Goal: Information Seeking & Learning: Learn about a topic

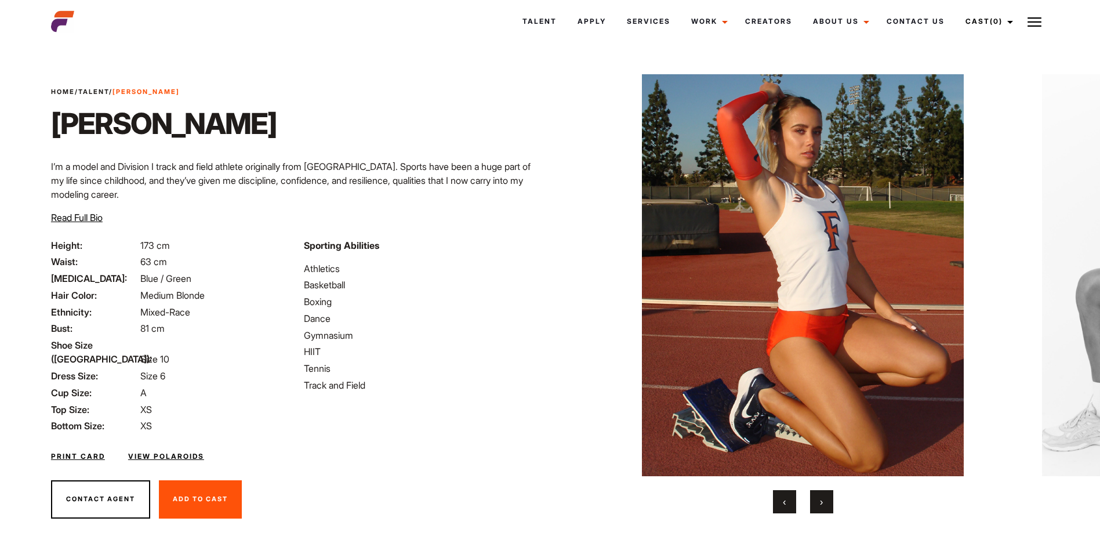
drag, startPoint x: 56, startPoint y: 247, endPoint x: 358, endPoint y: 253, distance: 302.1
click at [358, 253] on div "Height: 173 cm Waist: 63 cm Eye Color: Blue / Green Hair Color: Medium Blonde E…" at bounding box center [297, 352] width 506 height 228
drag, startPoint x: 358, startPoint y: 253, endPoint x: 229, endPoint y: 13, distance: 272.1
click at [404, 280] on li "Basketball" at bounding box center [423, 285] width 239 height 14
click at [183, 451] on link "View Polaroids" at bounding box center [166, 456] width 76 height 10
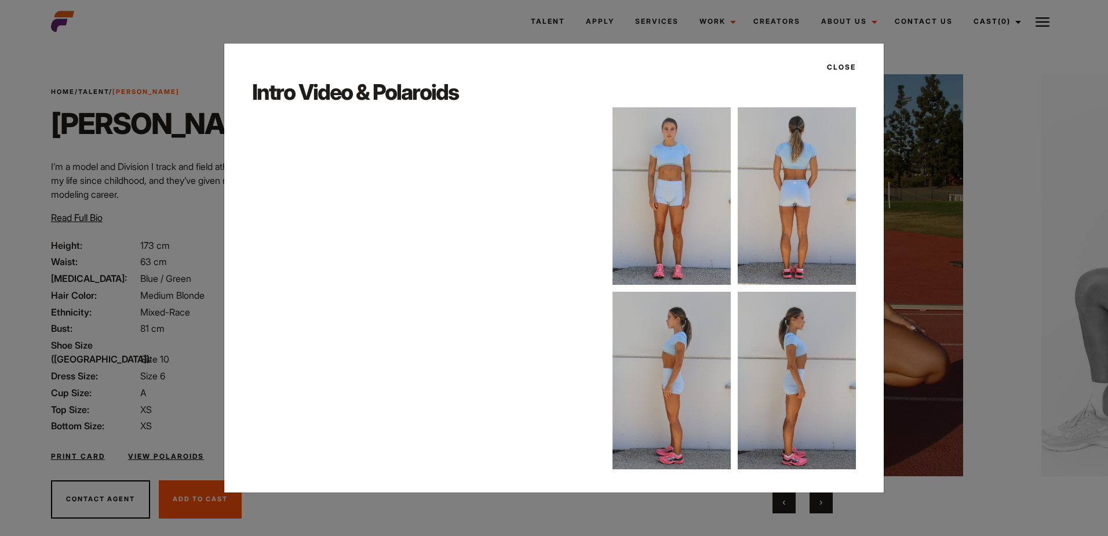
click at [670, 243] on img at bounding box center [672, 195] width 118 height 177
click at [681, 222] on img at bounding box center [672, 195] width 118 height 177
click at [694, 219] on img at bounding box center [672, 195] width 118 height 177
click at [674, 345] on img at bounding box center [672, 380] width 118 height 177
click at [866, 397] on div "Close Intro Video & Polaroids" at bounding box center [554, 268] width 661 height 450
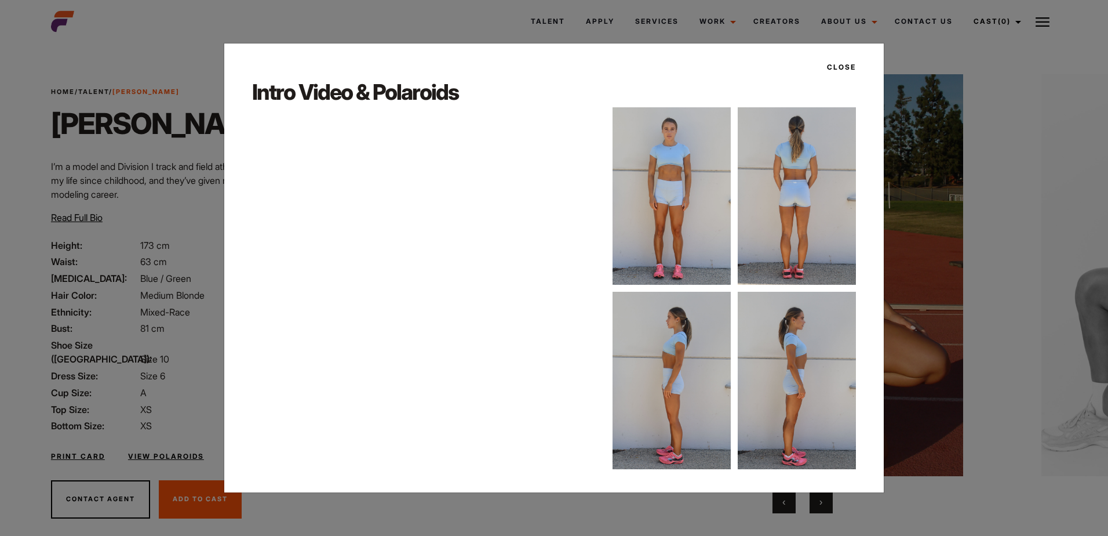
click at [834, 257] on img at bounding box center [797, 195] width 118 height 177
drag, startPoint x: 803, startPoint y: 256, endPoint x: 795, endPoint y: 259, distance: 8.1
click at [801, 257] on img at bounding box center [797, 195] width 118 height 177
click at [737, 318] on div at bounding box center [734, 288] width 243 height 362
click at [730, 325] on img at bounding box center [672, 380] width 118 height 177
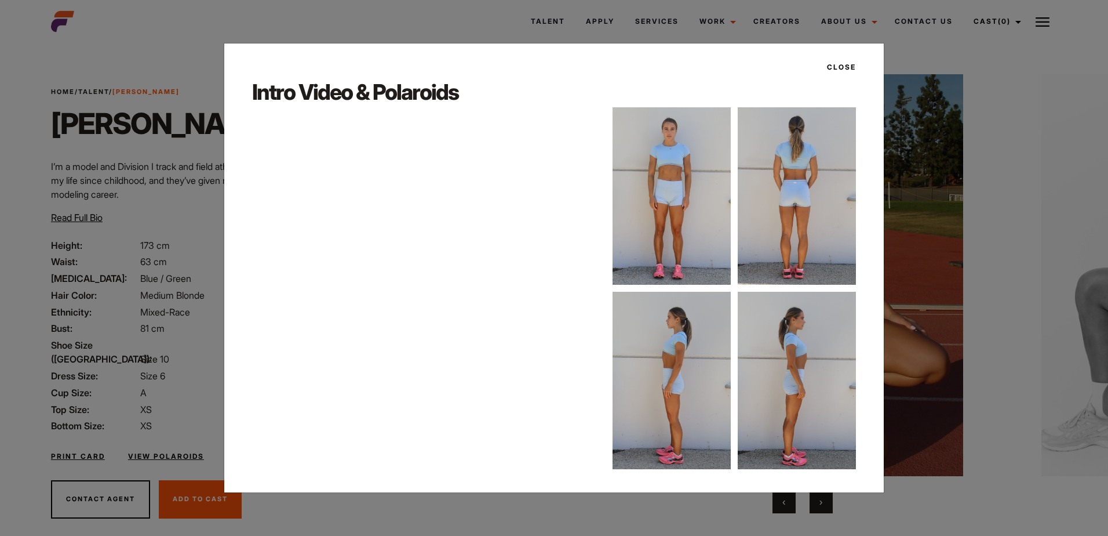
click at [736, 237] on div at bounding box center [734, 288] width 243 height 362
click at [812, 364] on img at bounding box center [797, 380] width 118 height 177
click at [760, 363] on img at bounding box center [797, 380] width 118 height 177
click at [700, 271] on img at bounding box center [672, 195] width 118 height 177
click at [1006, 319] on div "Close Intro Video & Polaroids" at bounding box center [554, 268] width 1108 height 536
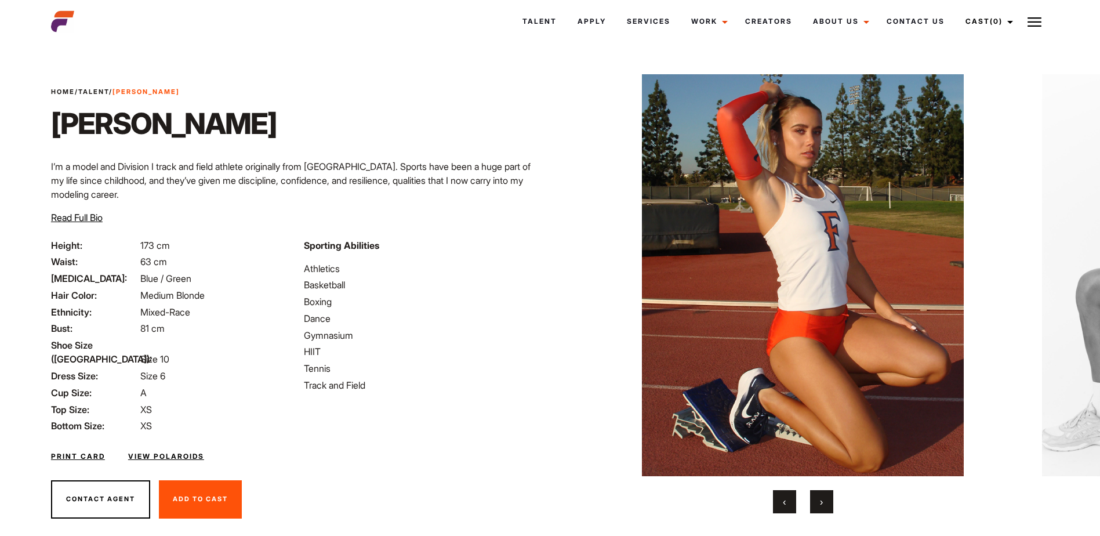
click at [821, 496] on span "›" at bounding box center [821, 502] width 3 height 12
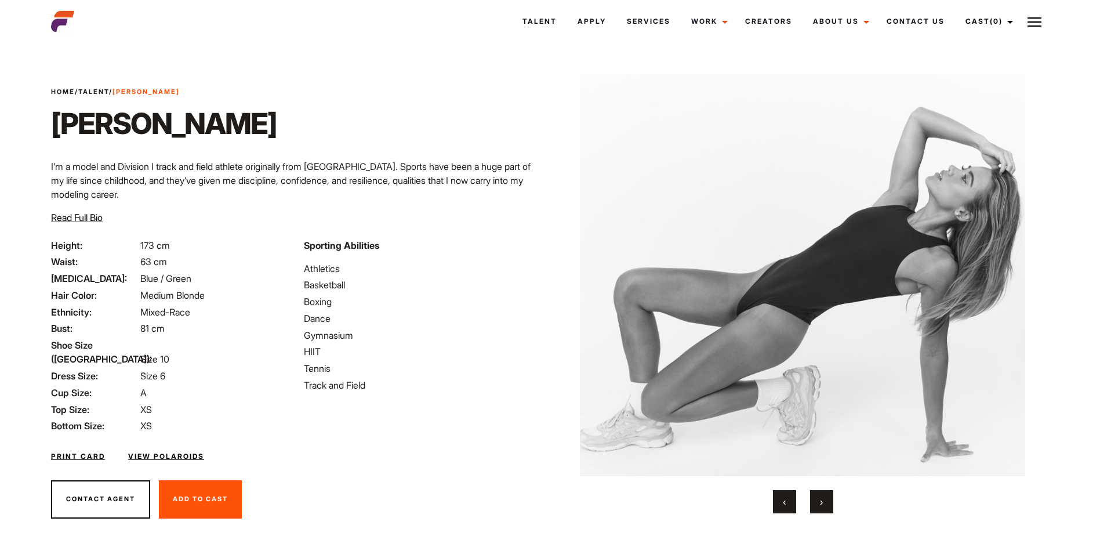
click at [821, 496] on span "›" at bounding box center [821, 502] width 3 height 12
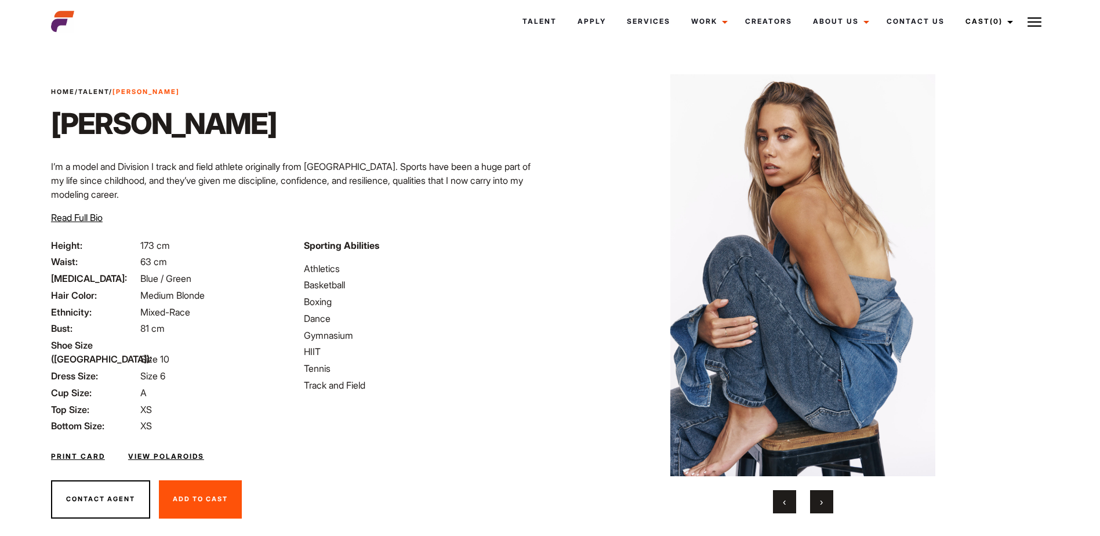
click at [821, 496] on span "›" at bounding box center [821, 502] width 3 height 12
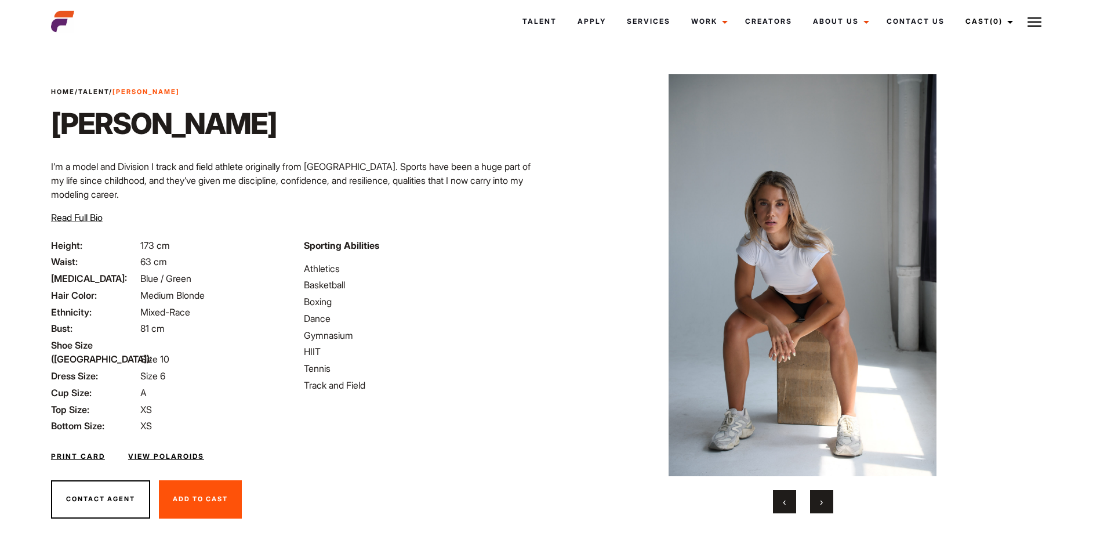
click at [821, 496] on span "›" at bounding box center [821, 502] width 3 height 12
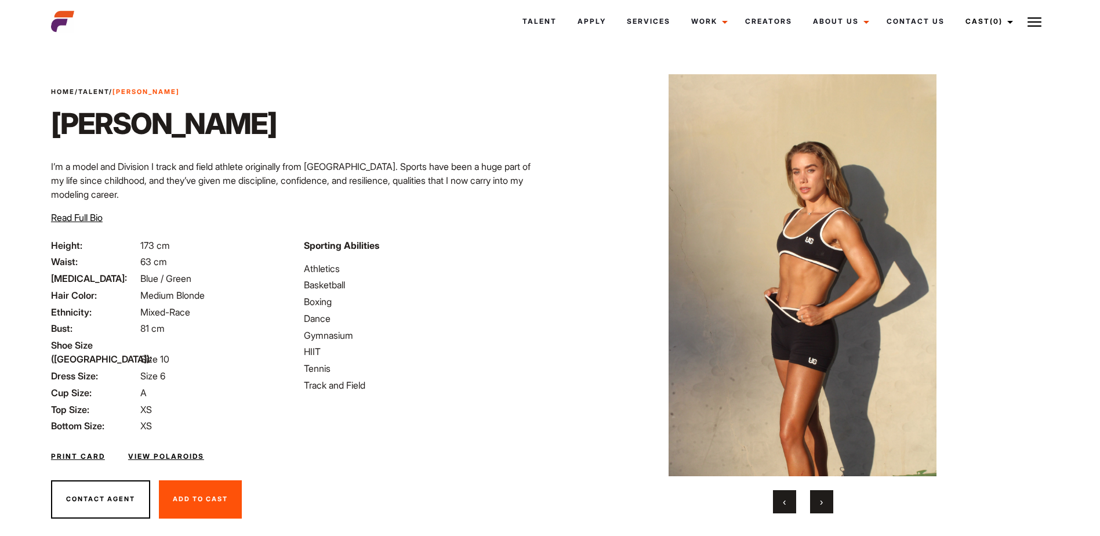
click at [801, 500] on div "‹ ›" at bounding box center [802, 501] width 450 height 23
click at [788, 503] on button "‹" at bounding box center [784, 501] width 23 height 23
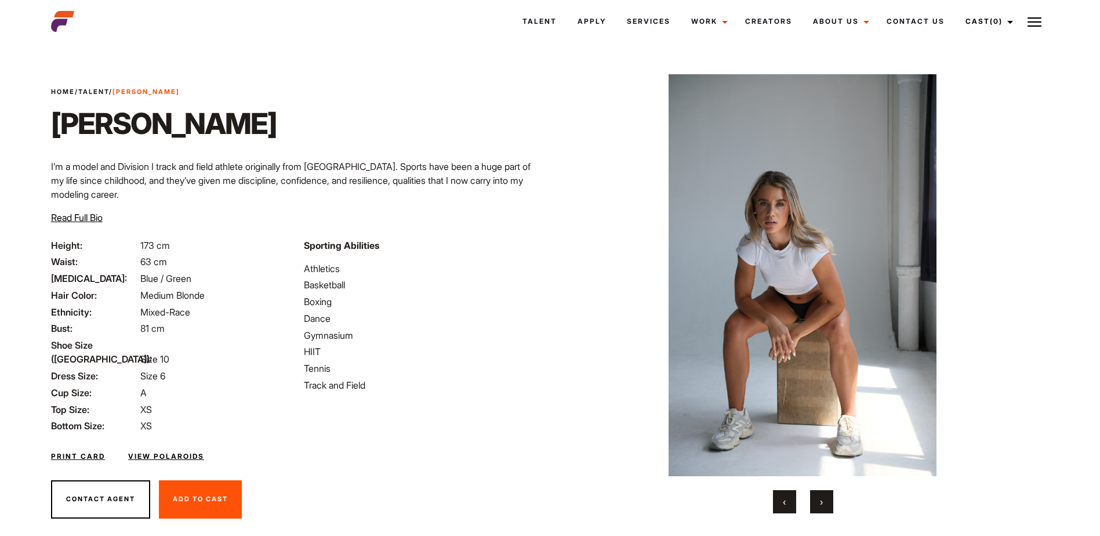
click at [834, 497] on div "‹ ›" at bounding box center [802, 501] width 450 height 23
click at [824, 498] on button "›" at bounding box center [821, 501] width 23 height 23
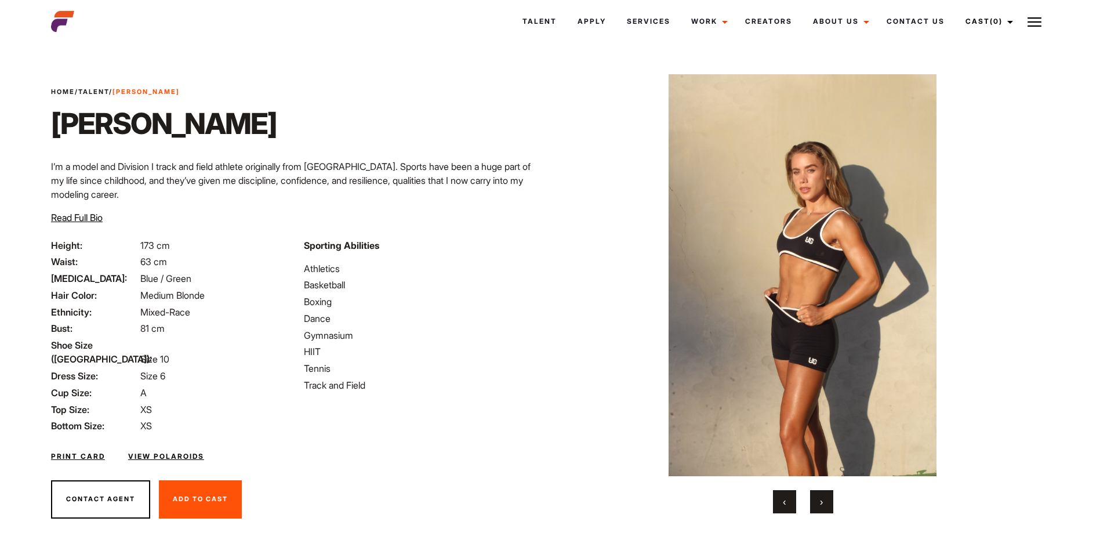
click at [824, 498] on button "›" at bounding box center [821, 501] width 23 height 23
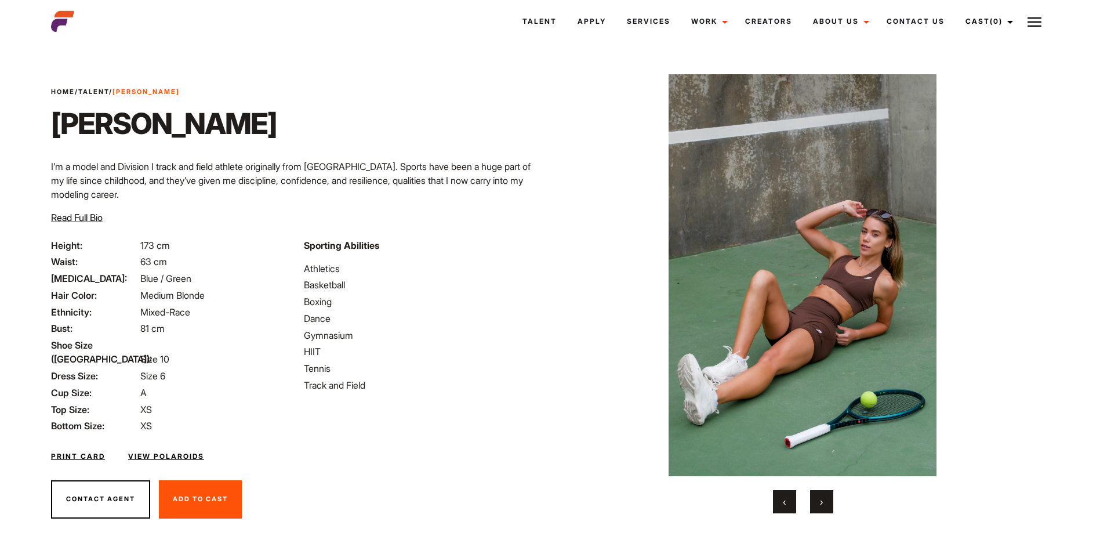
click at [824, 498] on button "›" at bounding box center [821, 501] width 23 height 23
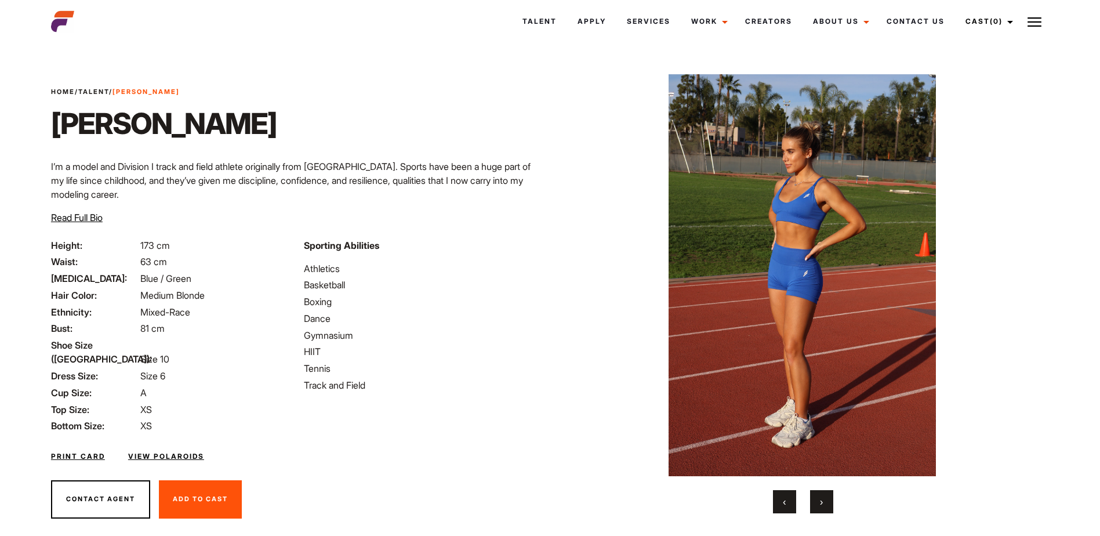
click at [824, 498] on button "›" at bounding box center [821, 501] width 23 height 23
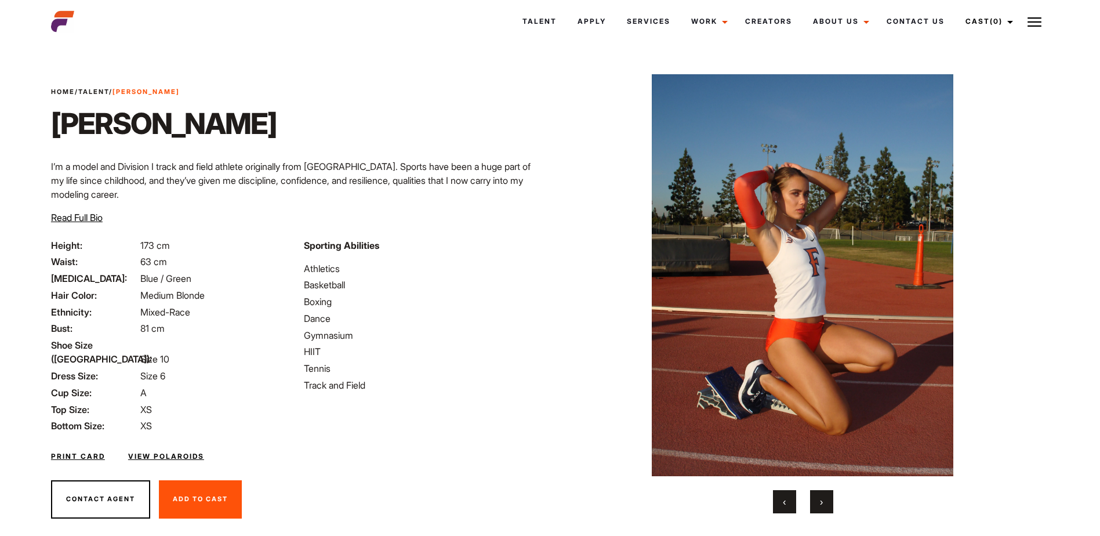
click at [824, 498] on button "›" at bounding box center [821, 501] width 23 height 23
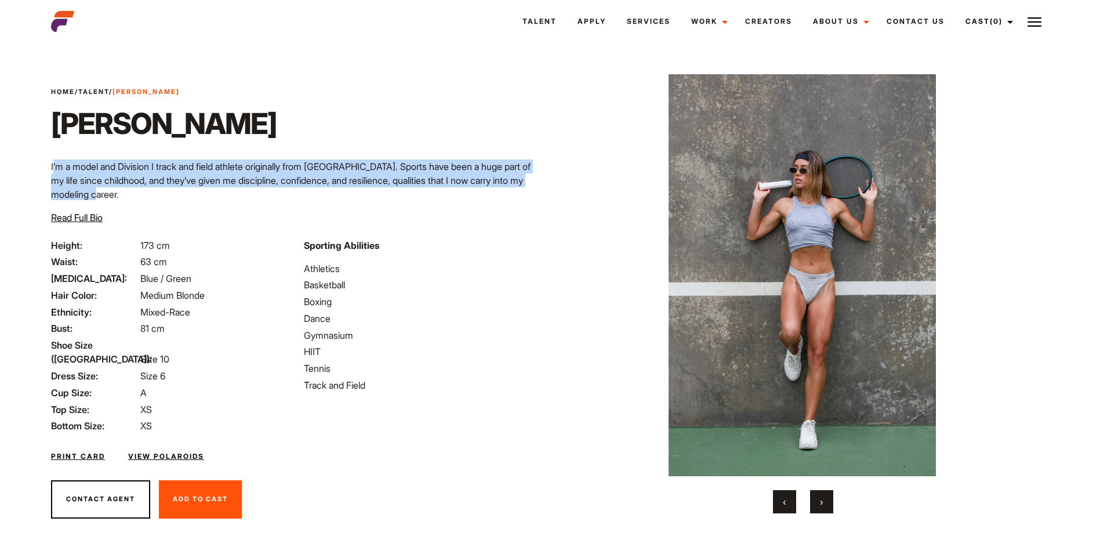
drag, startPoint x: 54, startPoint y: 169, endPoint x: 522, endPoint y: 195, distance: 469.1
click at [522, 195] on p "I’m a model and Division I track and field athlete originally from New Zealand.…" at bounding box center [297, 180] width 492 height 42
drag, startPoint x: 522, startPoint y: 195, endPoint x: 615, endPoint y: 335, distance: 167.9
click at [615, 335] on img at bounding box center [802, 275] width 450 height 402
click at [558, 22] on link "Talent" at bounding box center [539, 21] width 55 height 31
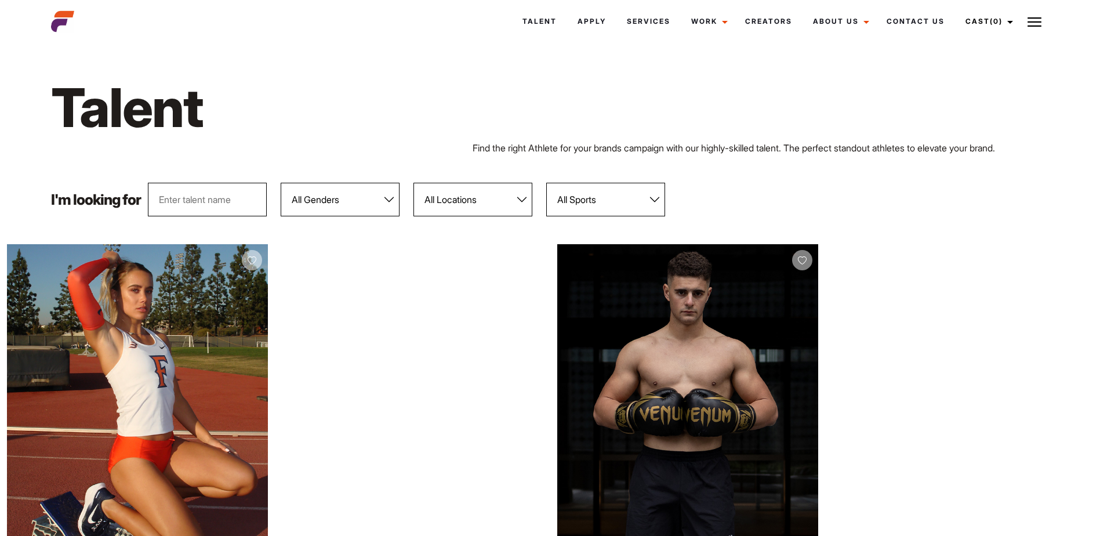
click at [351, 202] on select "All Genders [DEMOGRAPHIC_DATA] [DEMOGRAPHIC_DATA]" at bounding box center [340, 200] width 119 height 34
select select "104"
click at [281, 183] on select "All Genders [DEMOGRAPHIC_DATA] [DEMOGRAPHIC_DATA]" at bounding box center [340, 200] width 119 height 34
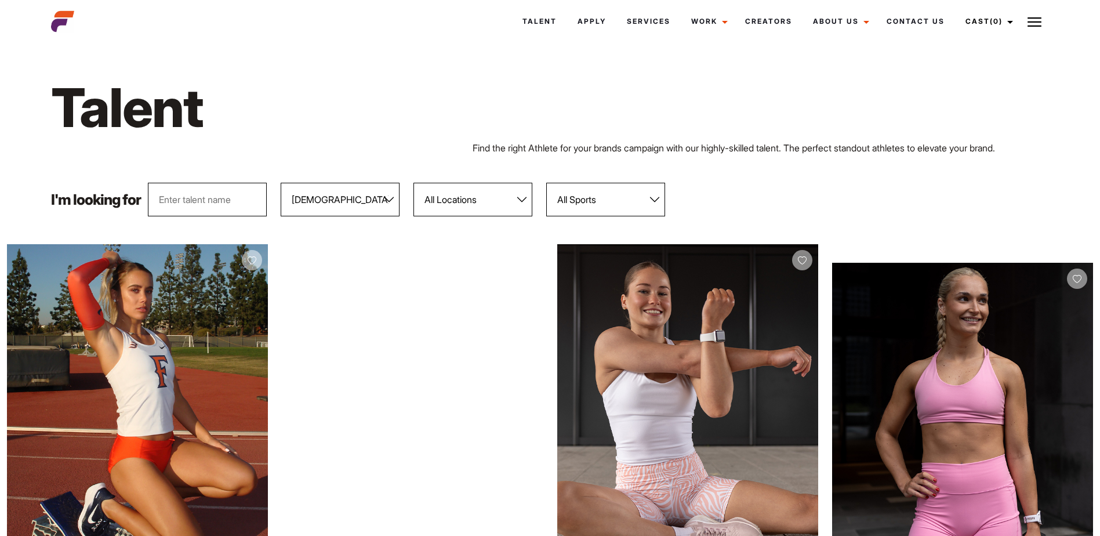
click at [496, 203] on select "All Locations [GEOGRAPHIC_DATA] [GEOGRAPHIC_DATA] [GEOGRAPHIC_DATA] [GEOGRAPHIC…" at bounding box center [472, 200] width 119 height 34
click at [522, 208] on select "All Locations Adelaide Brisbane Darwin Gold Coast Melbourne Perth Sunshine Coas…" at bounding box center [472, 200] width 119 height 34
select select "118"
click at [413, 183] on select "All Locations Adelaide Brisbane Darwin Gold Coast Melbourne Perth Sunshine Coas…" at bounding box center [472, 200] width 119 height 34
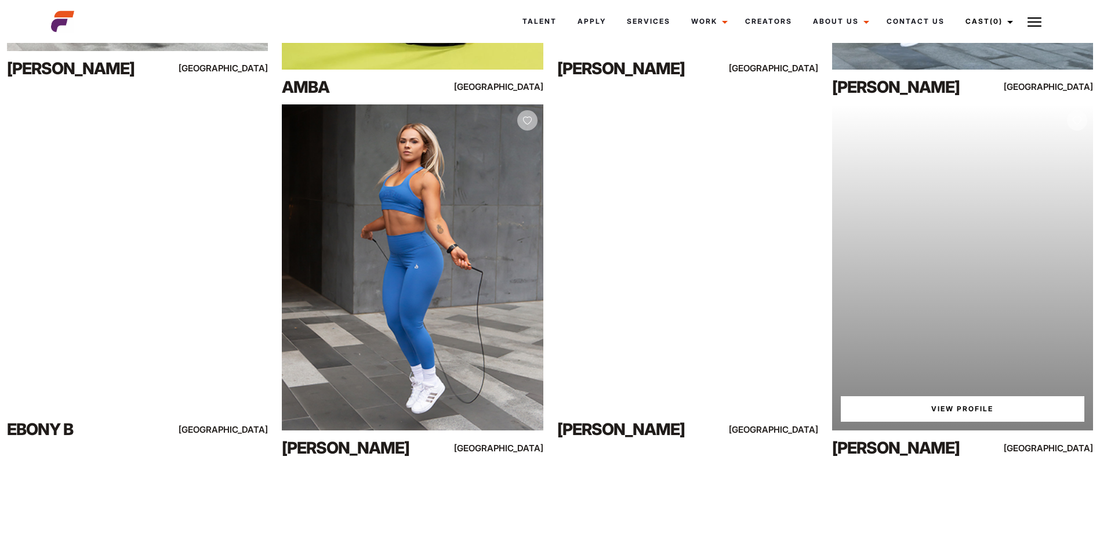
scroll to position [3073, 0]
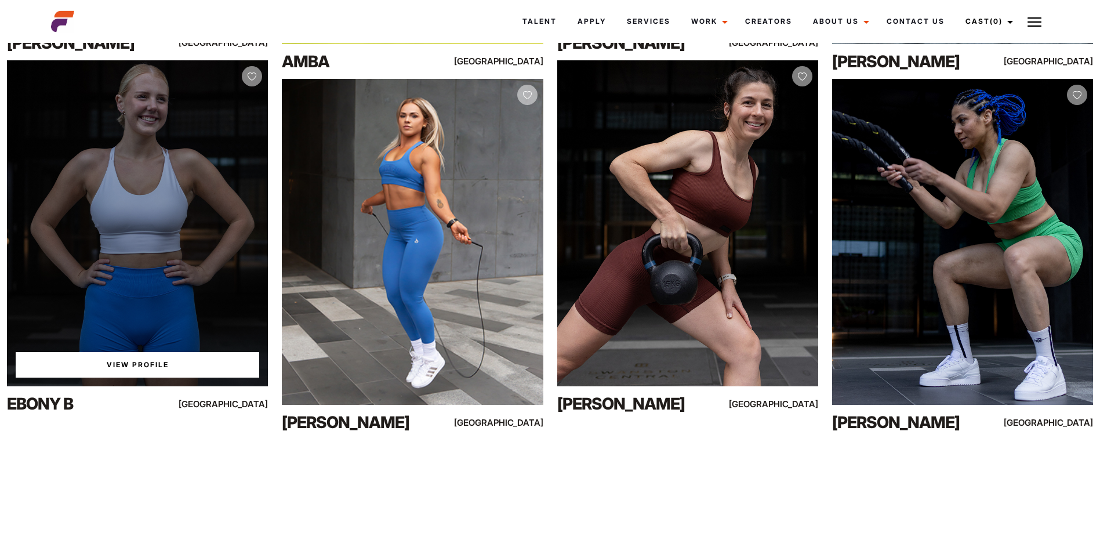
drag, startPoint x: 198, startPoint y: 137, endPoint x: 128, endPoint y: 367, distance: 240.6
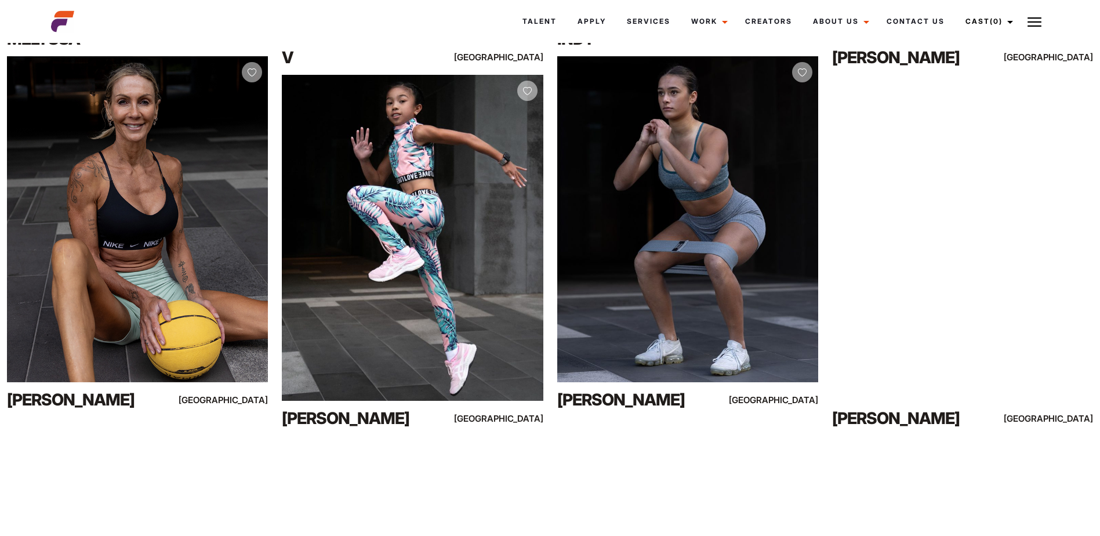
scroll to position [4892, 0]
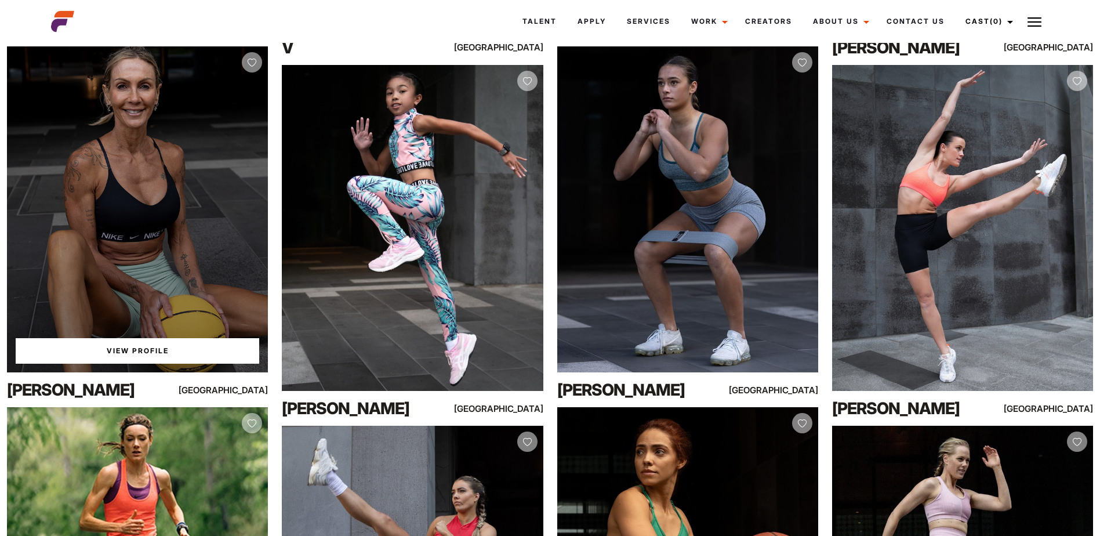
drag, startPoint x: 188, startPoint y: 174, endPoint x: 136, endPoint y: 348, distance: 181.6
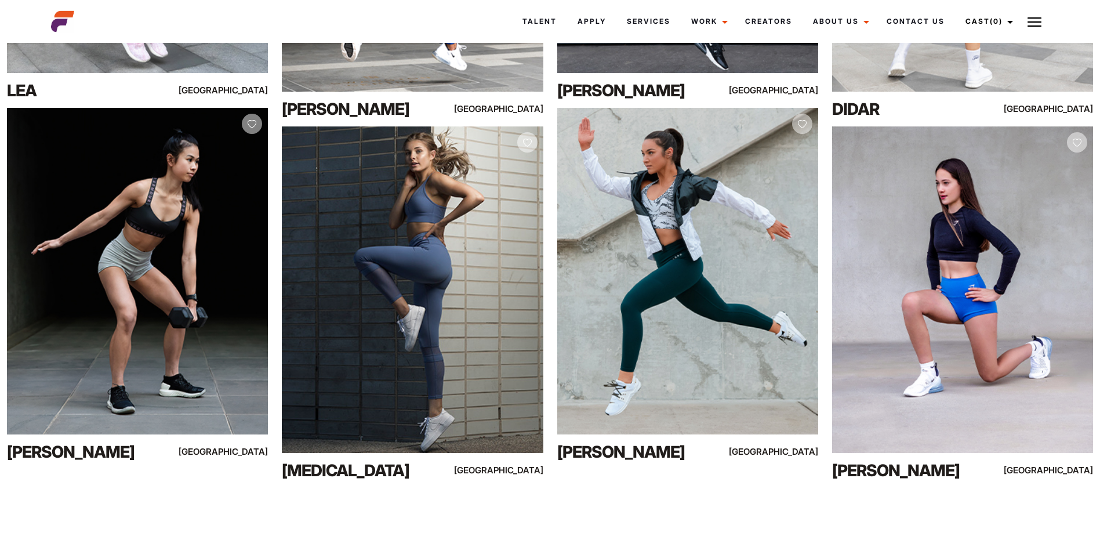
scroll to position [8080, 0]
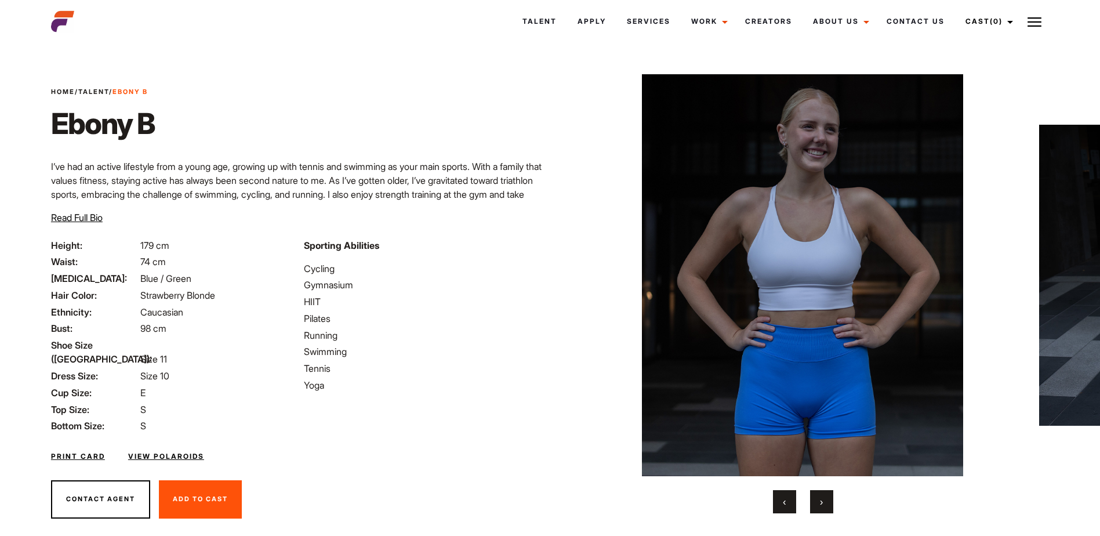
click at [823, 512] on button "›" at bounding box center [821, 501] width 23 height 23
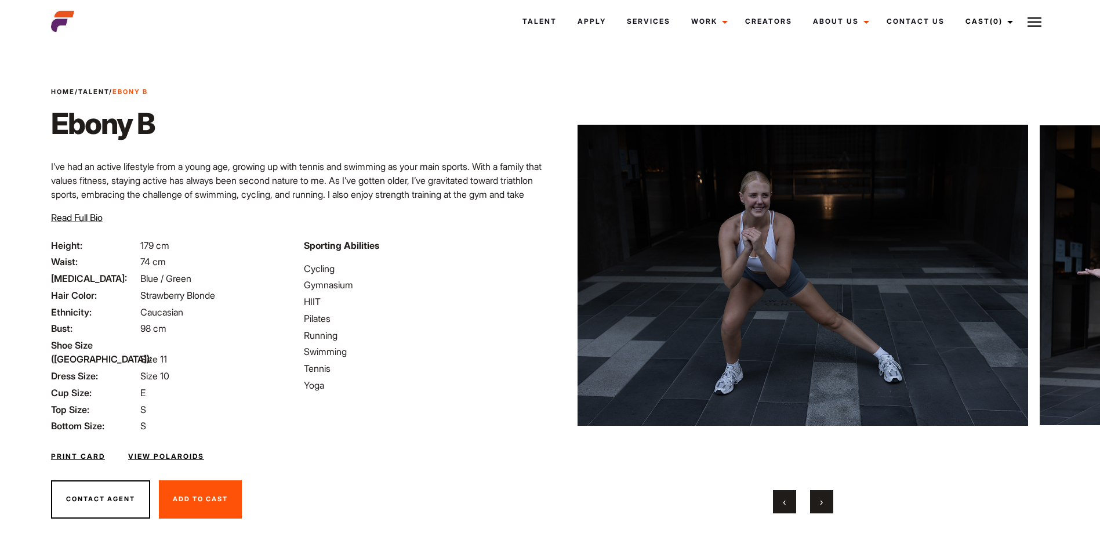
click at [822, 506] on span "›" at bounding box center [821, 502] width 3 height 12
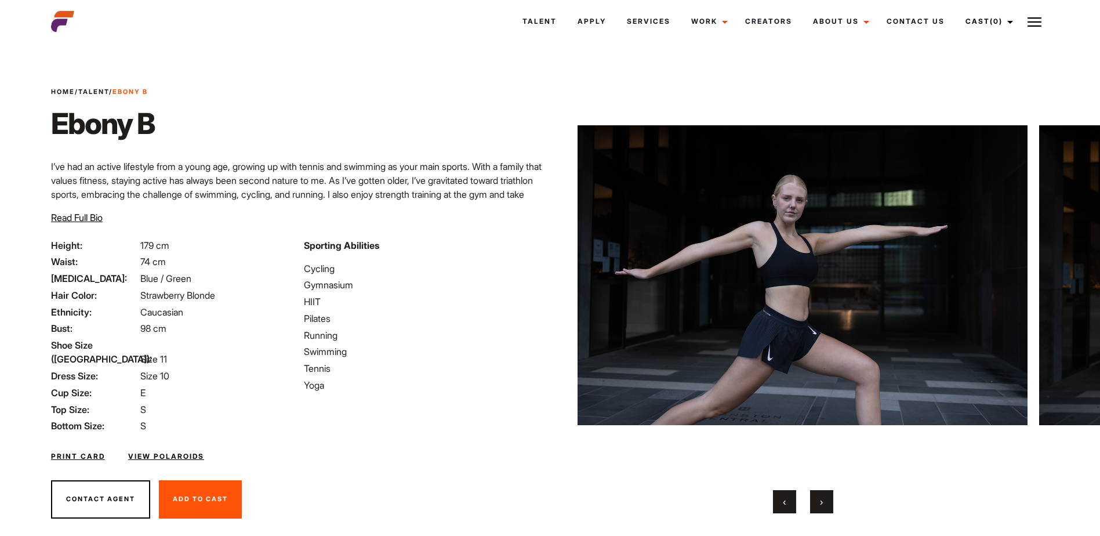
click at [822, 506] on span "›" at bounding box center [821, 502] width 3 height 12
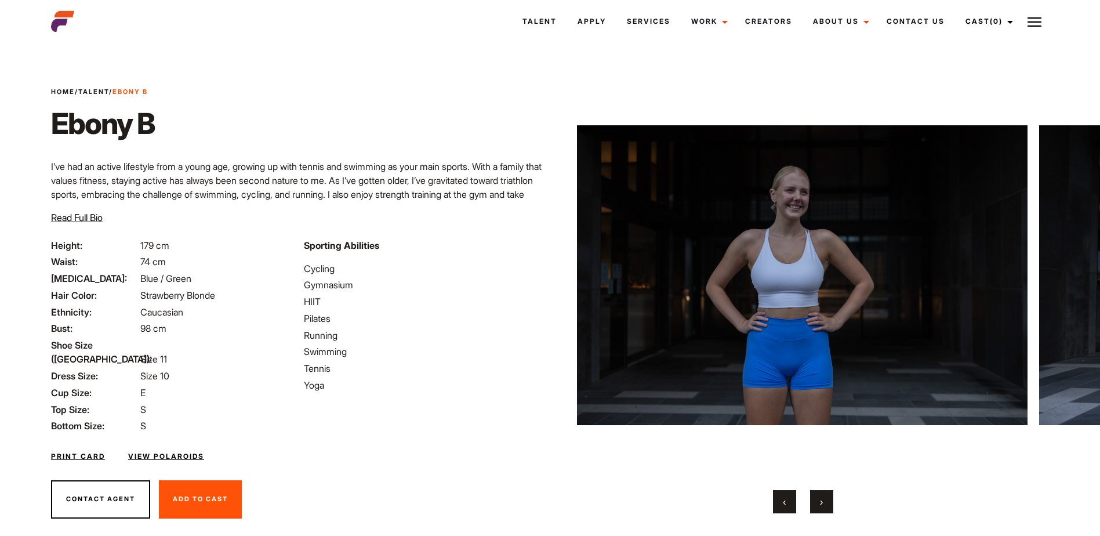
click at [822, 506] on span "›" at bounding box center [821, 502] width 3 height 12
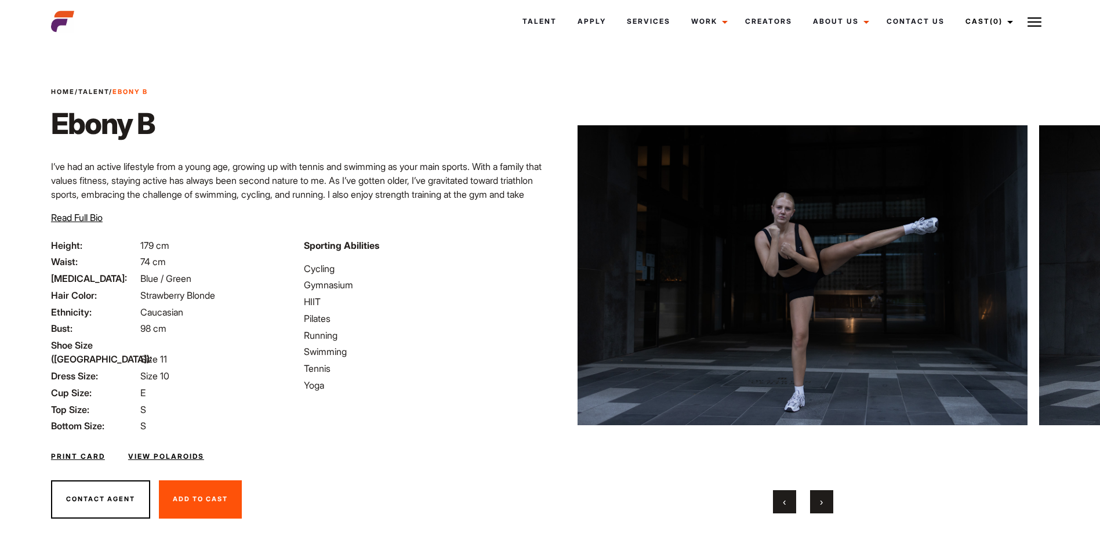
click at [822, 506] on span "›" at bounding box center [821, 502] width 3 height 12
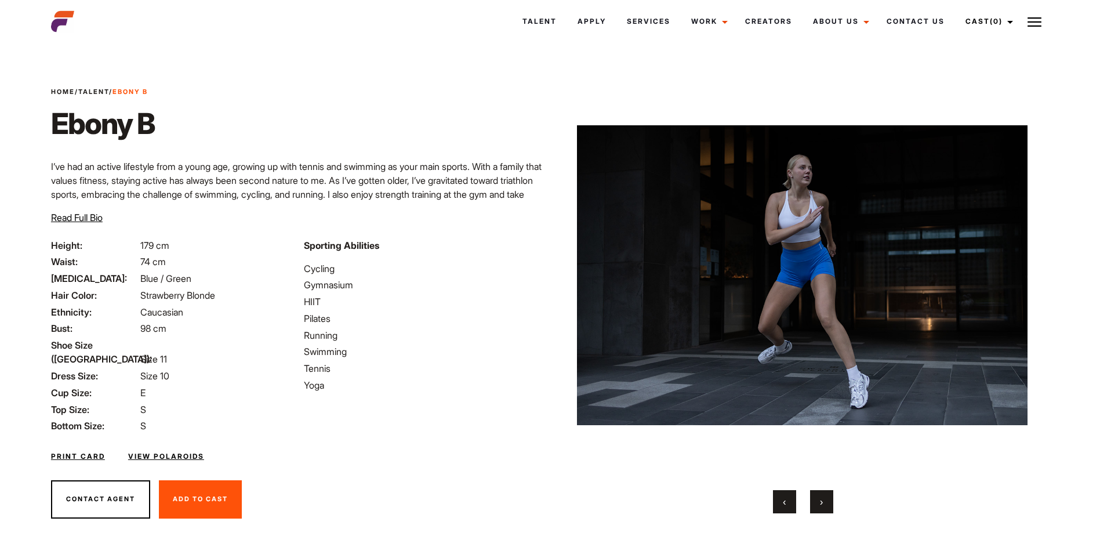
click at [822, 506] on span "›" at bounding box center [821, 502] width 3 height 12
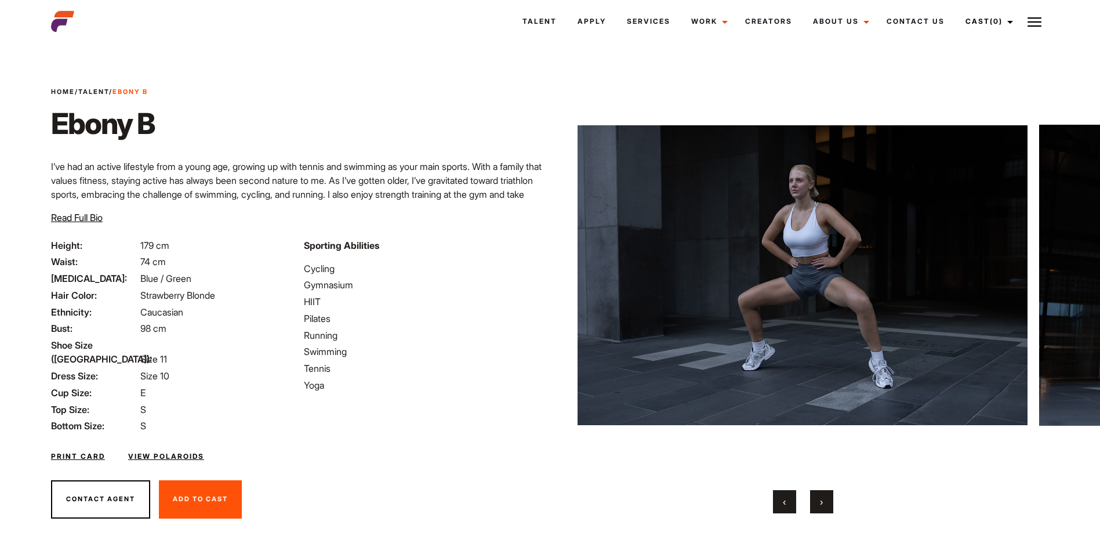
click at [821, 506] on span "›" at bounding box center [821, 502] width 3 height 12
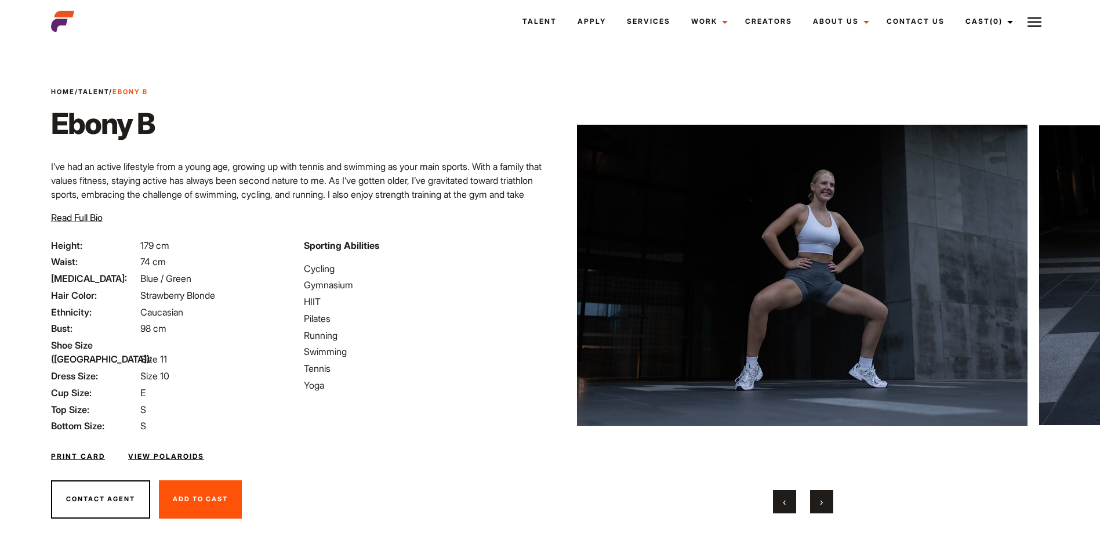
click at [821, 506] on span "›" at bounding box center [821, 502] width 3 height 12
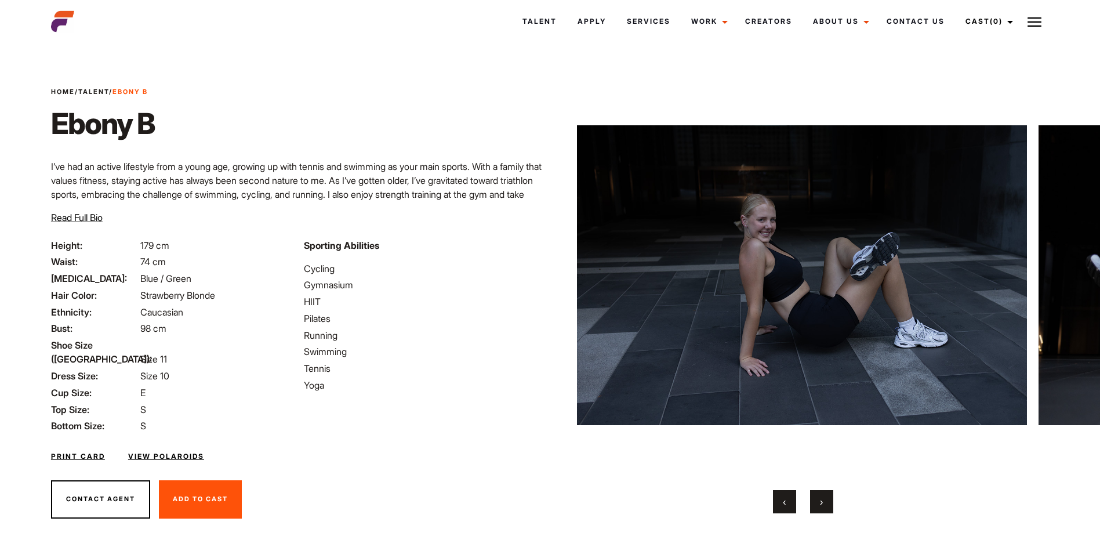
click at [821, 506] on span "›" at bounding box center [821, 502] width 3 height 12
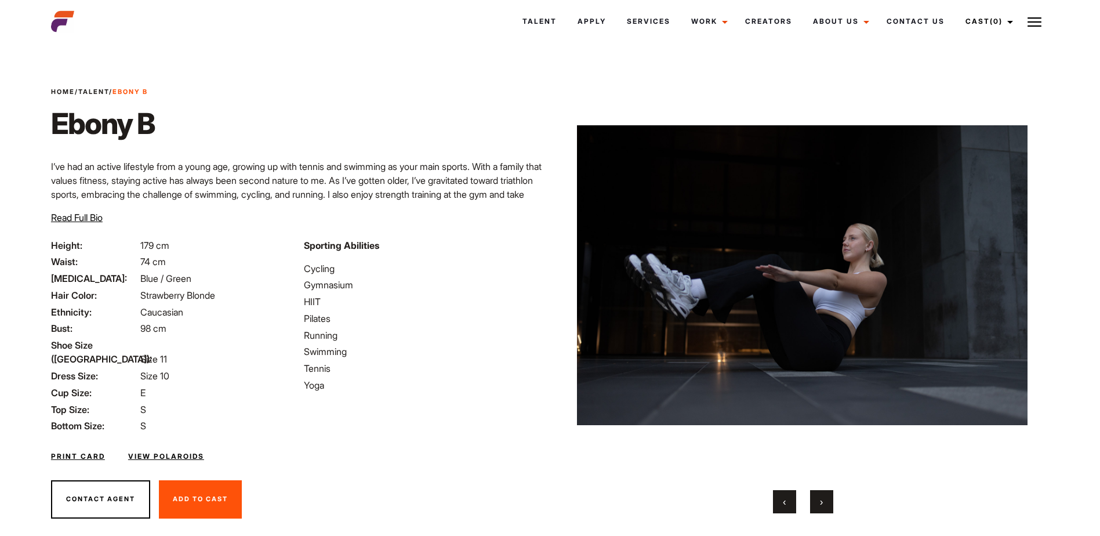
click at [821, 506] on span "›" at bounding box center [821, 502] width 3 height 12
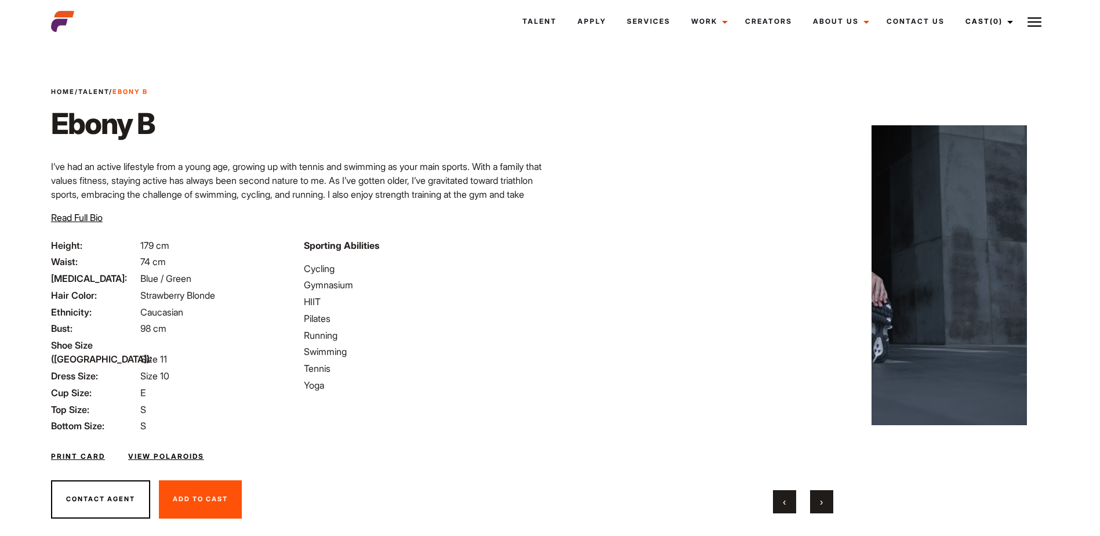
click at [466, 411] on div "Sporting Abilities Cycling Gymnasium HIIT Pilates Running Swimming Tennis Yoga" at bounding box center [423, 335] width 253 height 195
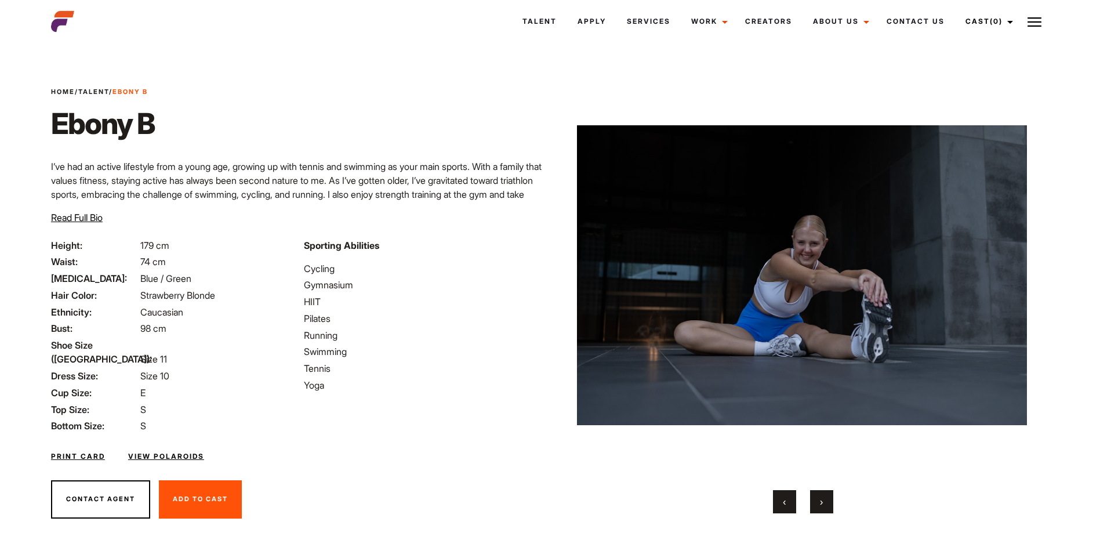
click at [819, 501] on button "›" at bounding box center [821, 501] width 23 height 23
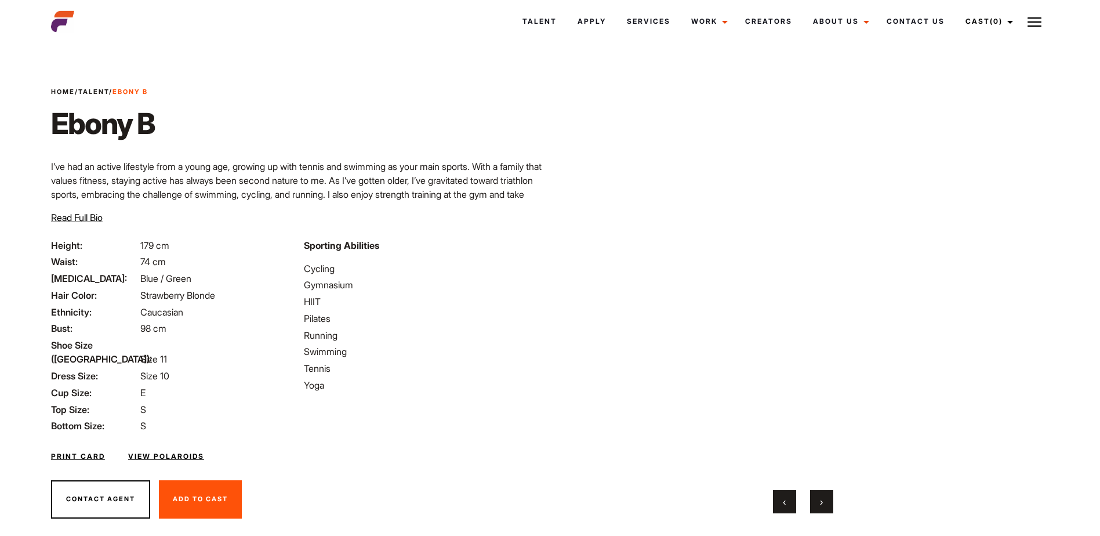
click at [819, 501] on button "›" at bounding box center [821, 501] width 23 height 23
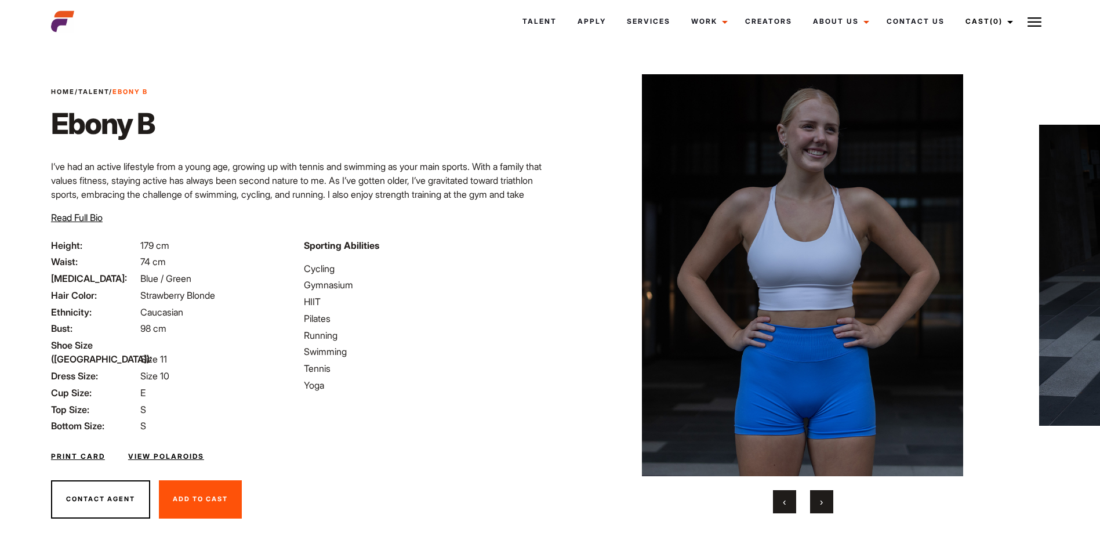
click at [532, 351] on li "Swimming" at bounding box center [423, 351] width 239 height 14
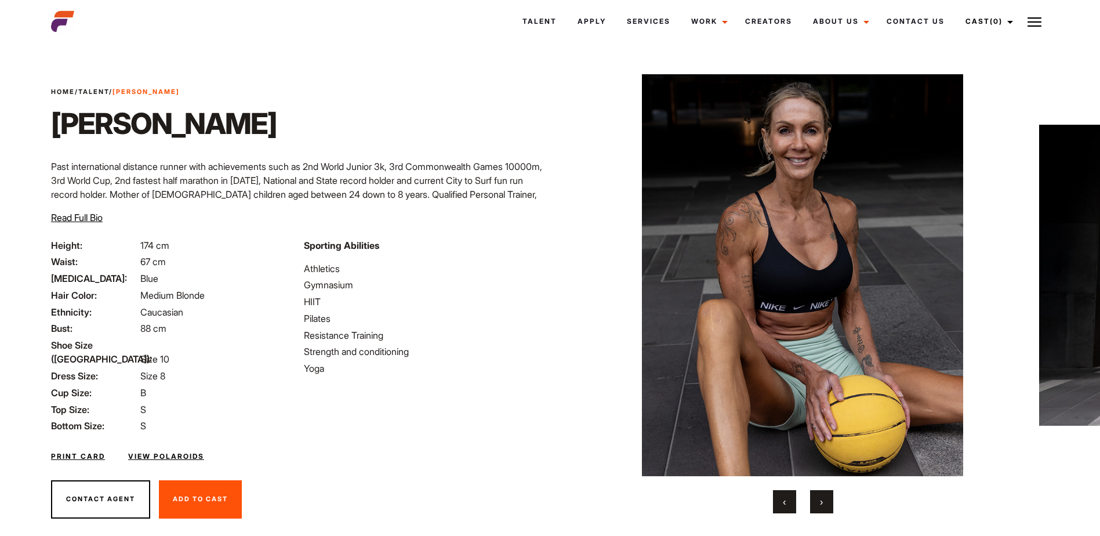
click at [815, 496] on button "›" at bounding box center [821, 501] width 23 height 23
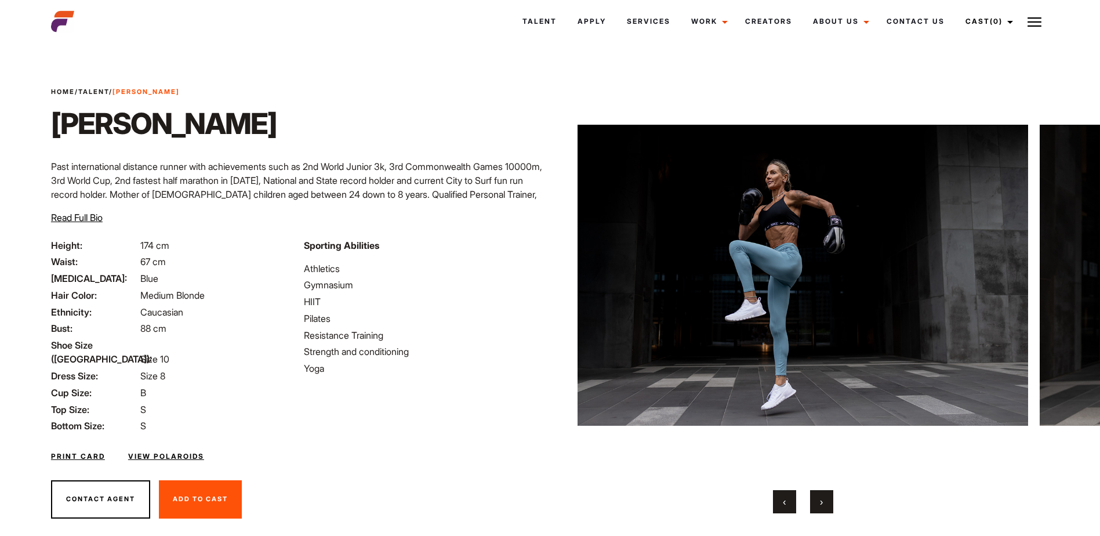
click at [815, 496] on button "›" at bounding box center [821, 501] width 23 height 23
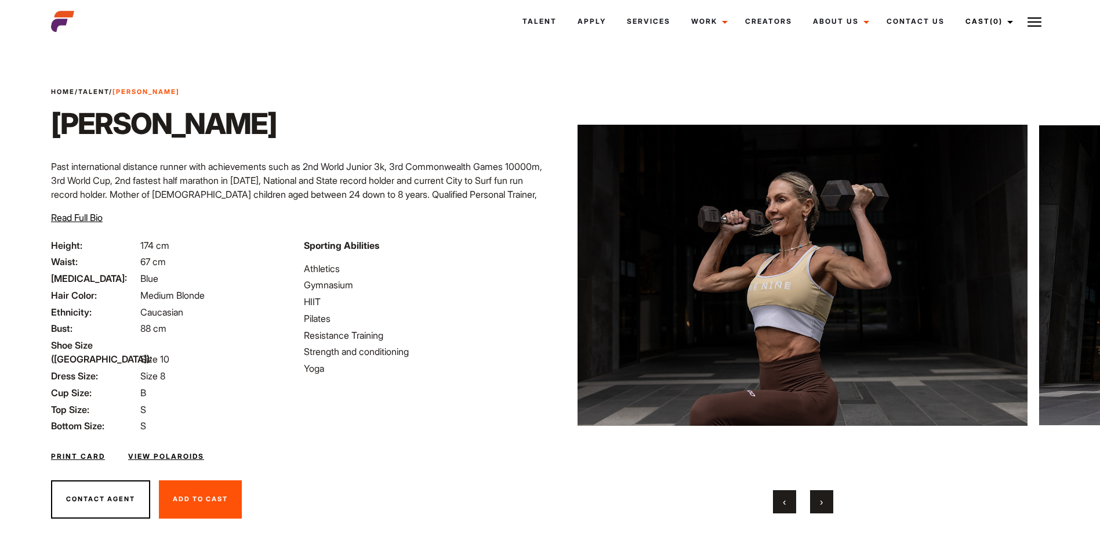
click at [815, 496] on button "›" at bounding box center [821, 501] width 23 height 23
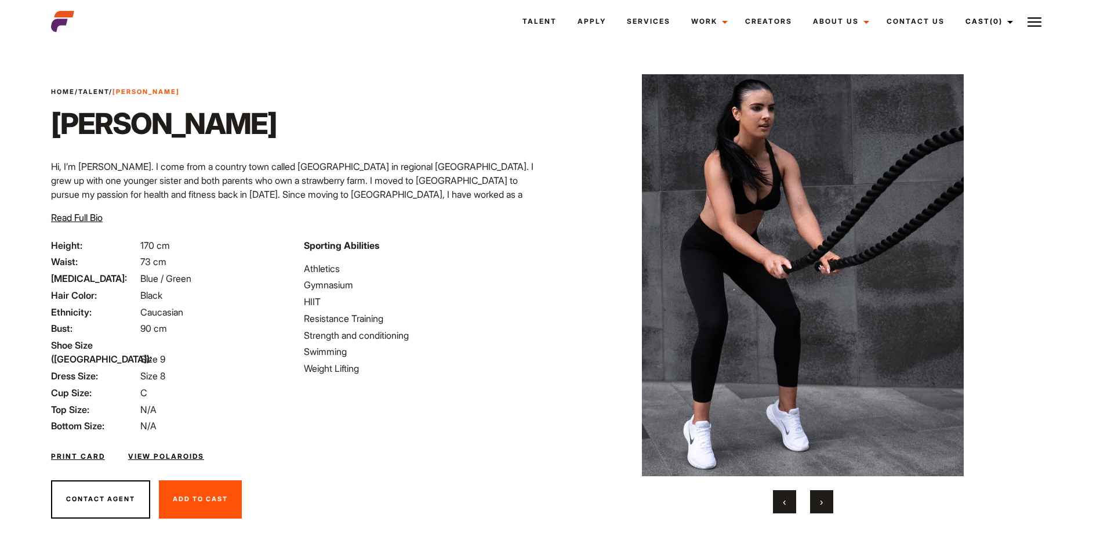
click at [822, 494] on button "›" at bounding box center [821, 501] width 23 height 23
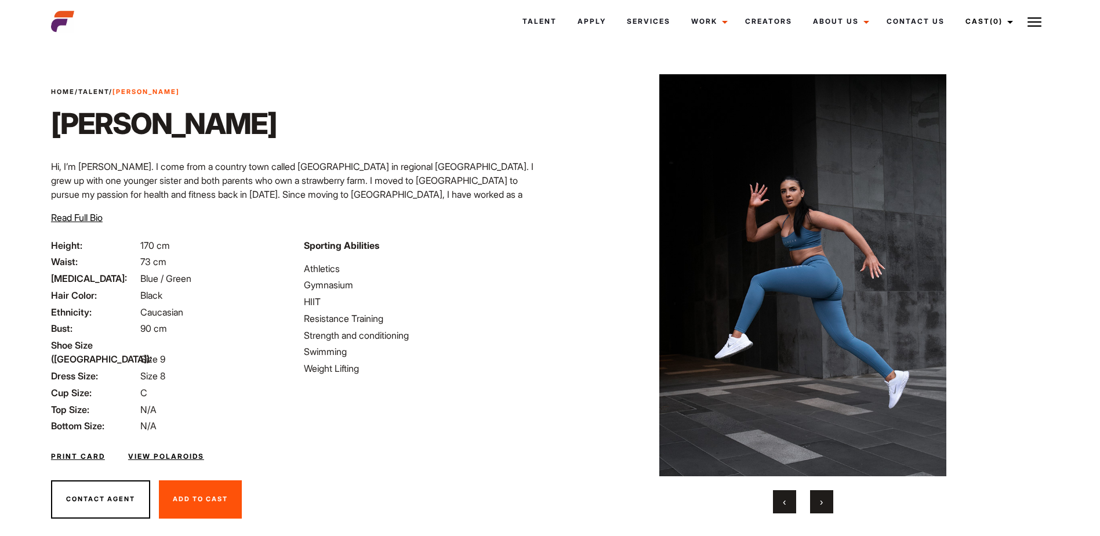
click at [822, 494] on button "›" at bounding box center [821, 501] width 23 height 23
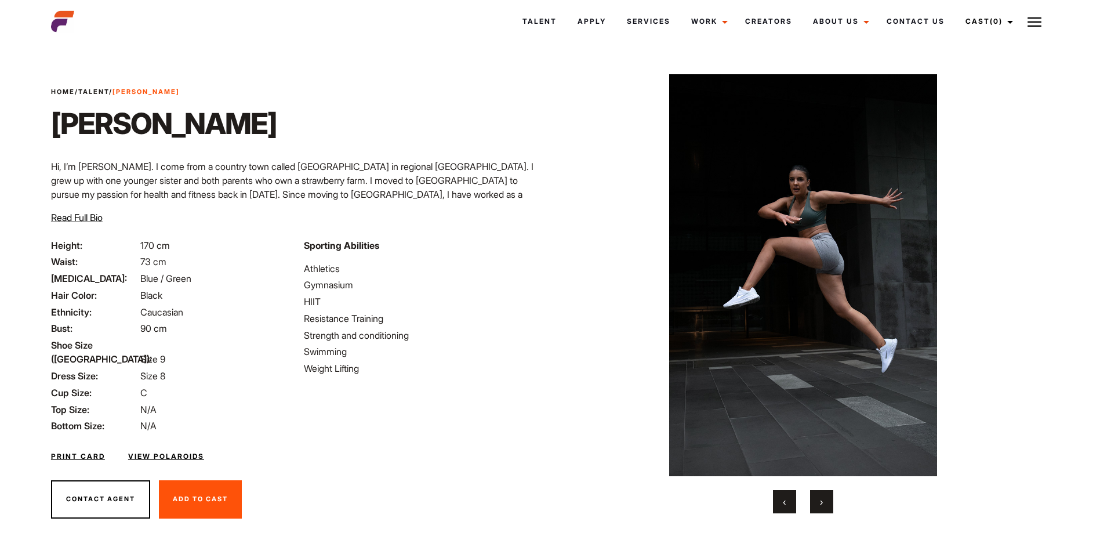
click at [822, 494] on button "›" at bounding box center [821, 501] width 23 height 23
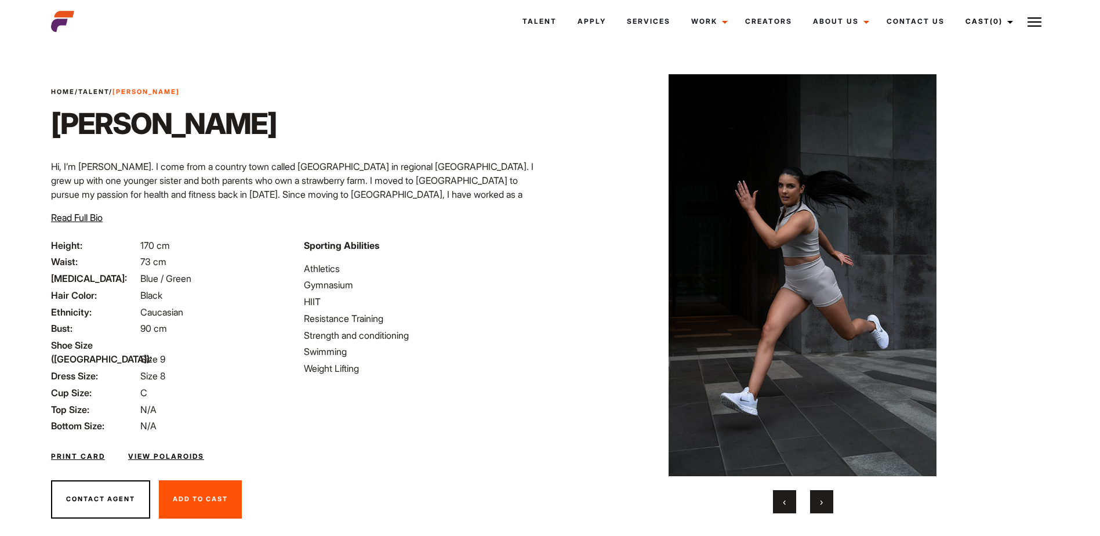
click at [822, 494] on button "›" at bounding box center [821, 501] width 23 height 23
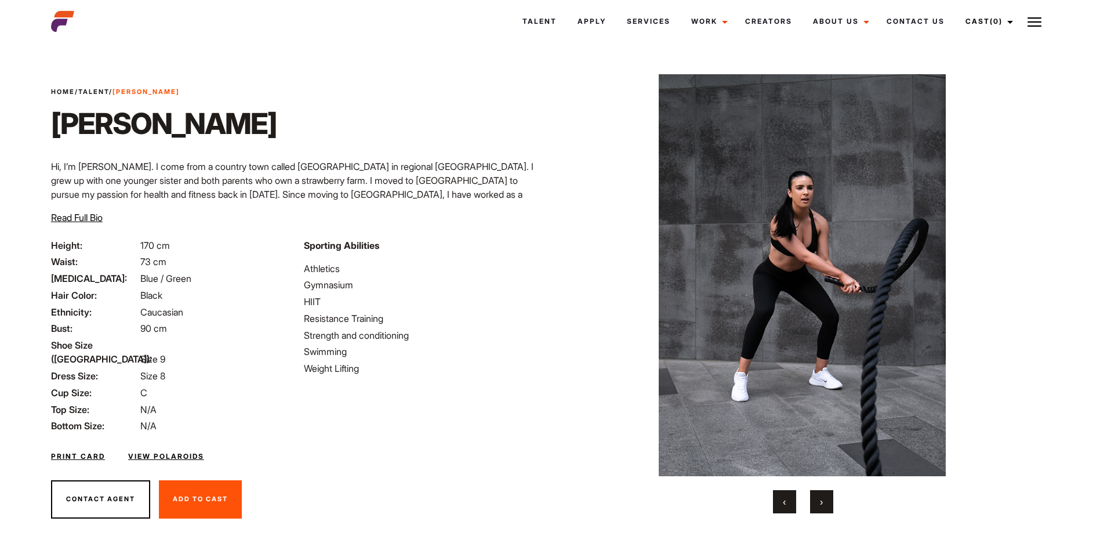
click at [822, 494] on button "›" at bounding box center [821, 501] width 23 height 23
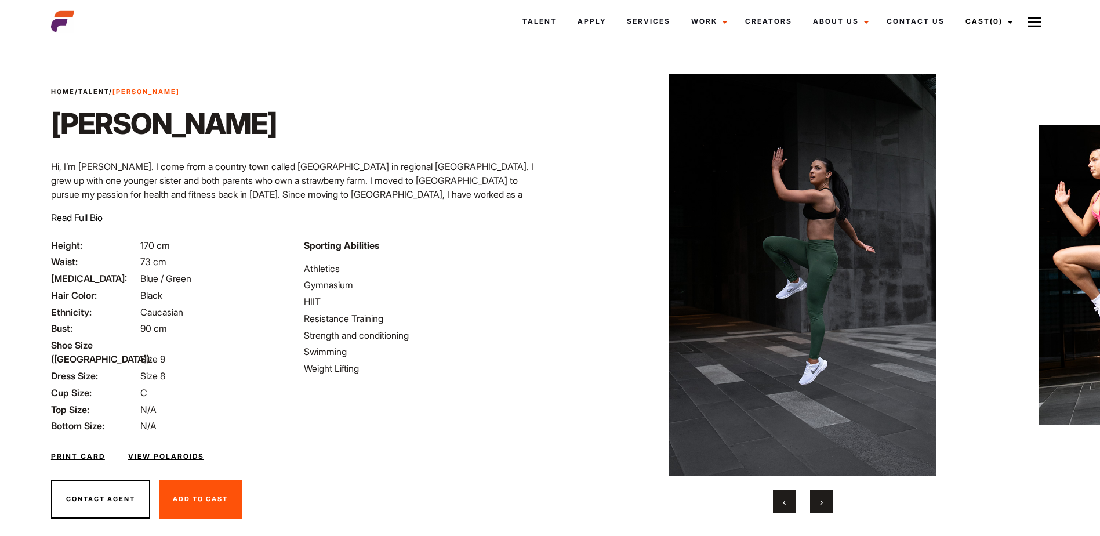
click at [822, 494] on button "›" at bounding box center [821, 501] width 23 height 23
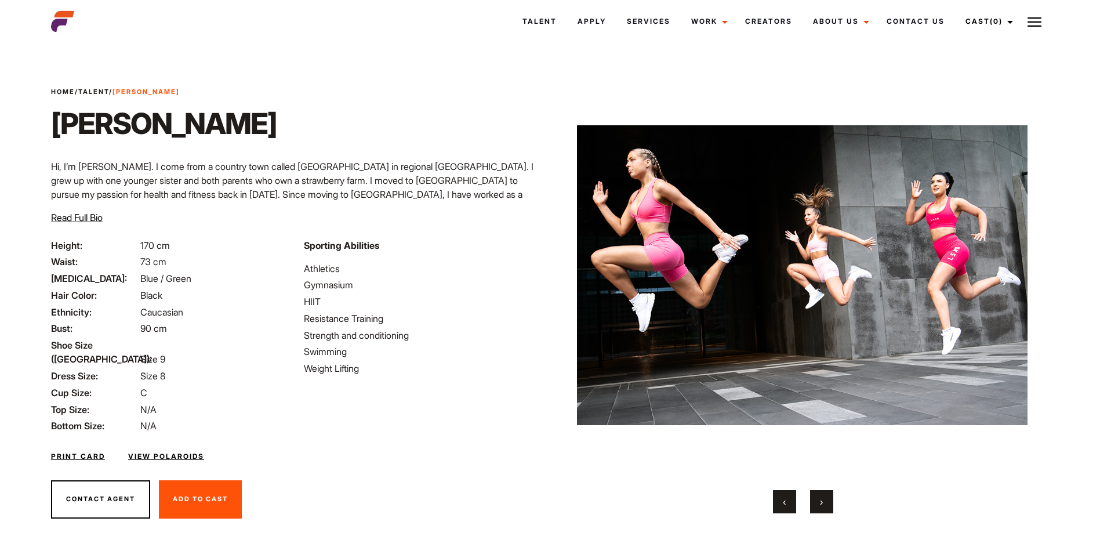
click at [822, 494] on button "›" at bounding box center [821, 501] width 23 height 23
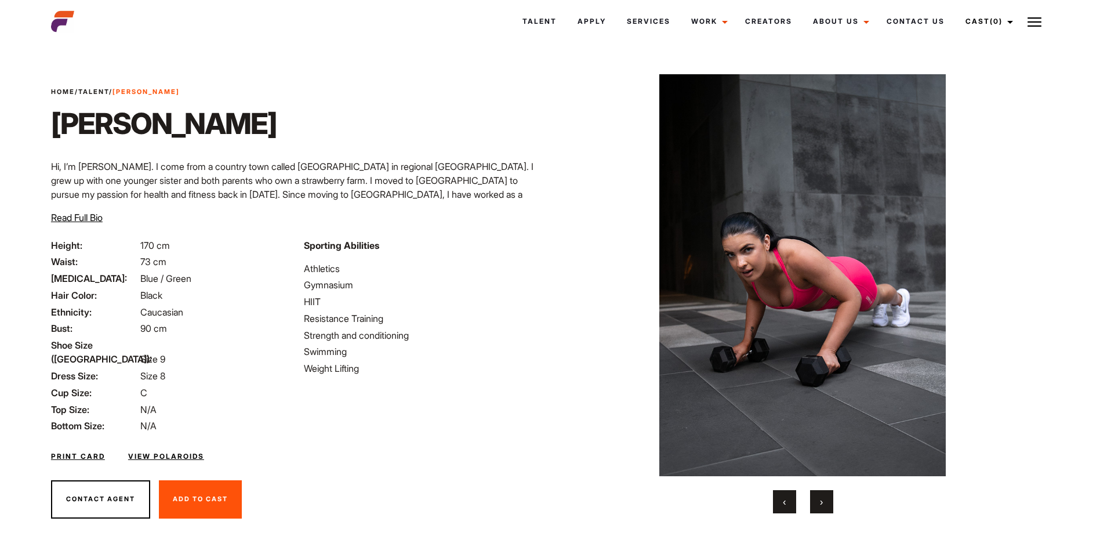
click at [822, 494] on button "›" at bounding box center [821, 501] width 23 height 23
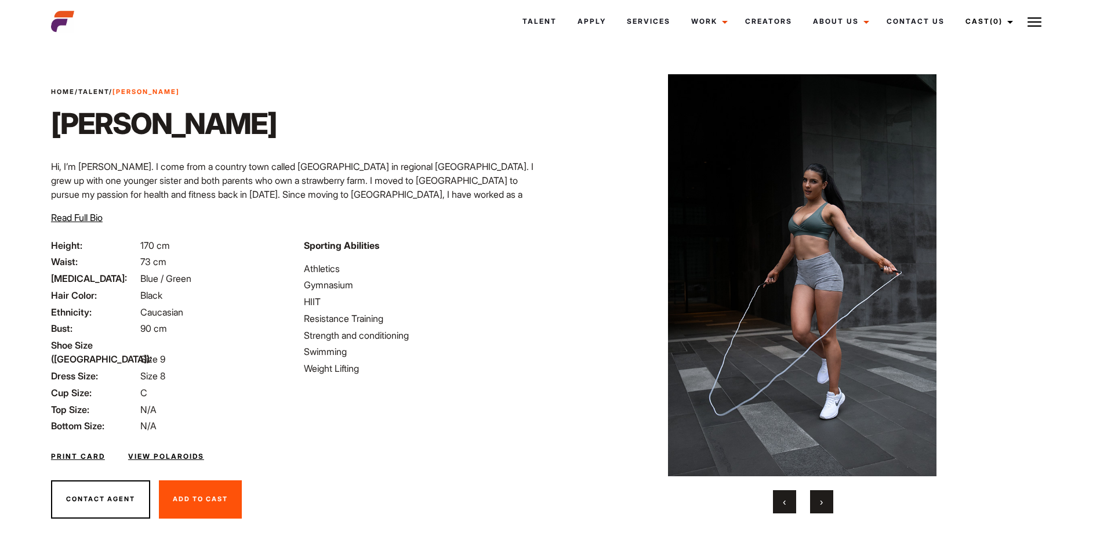
click at [822, 494] on button "›" at bounding box center [821, 501] width 23 height 23
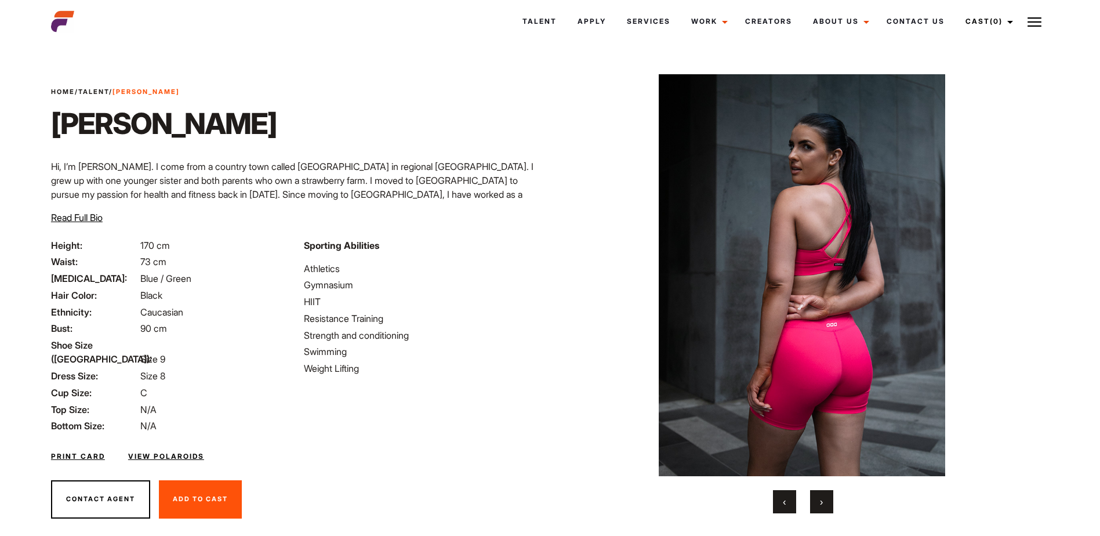
click at [822, 494] on button "›" at bounding box center [821, 501] width 23 height 23
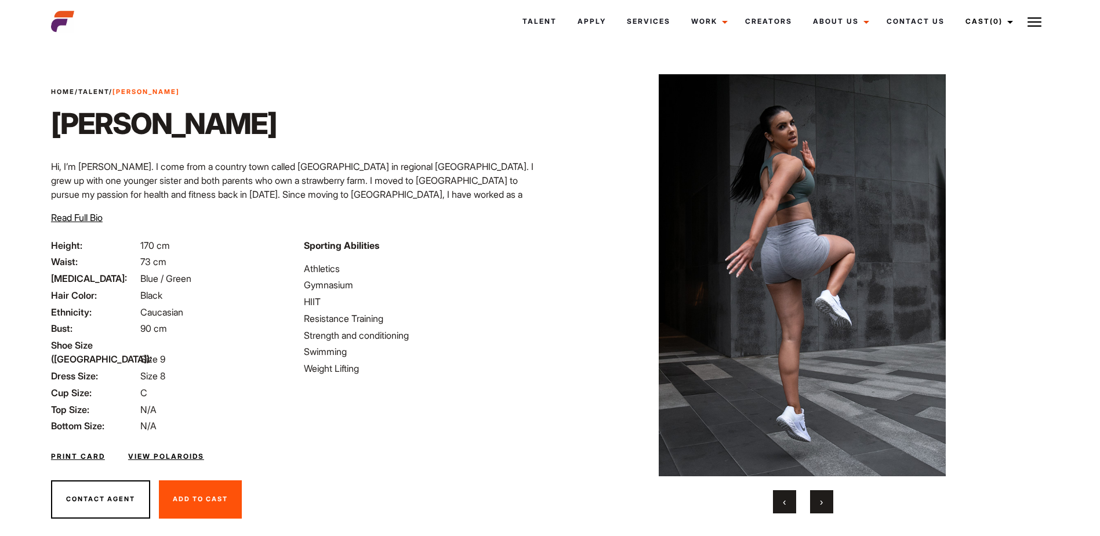
click at [822, 494] on button "›" at bounding box center [821, 501] width 23 height 23
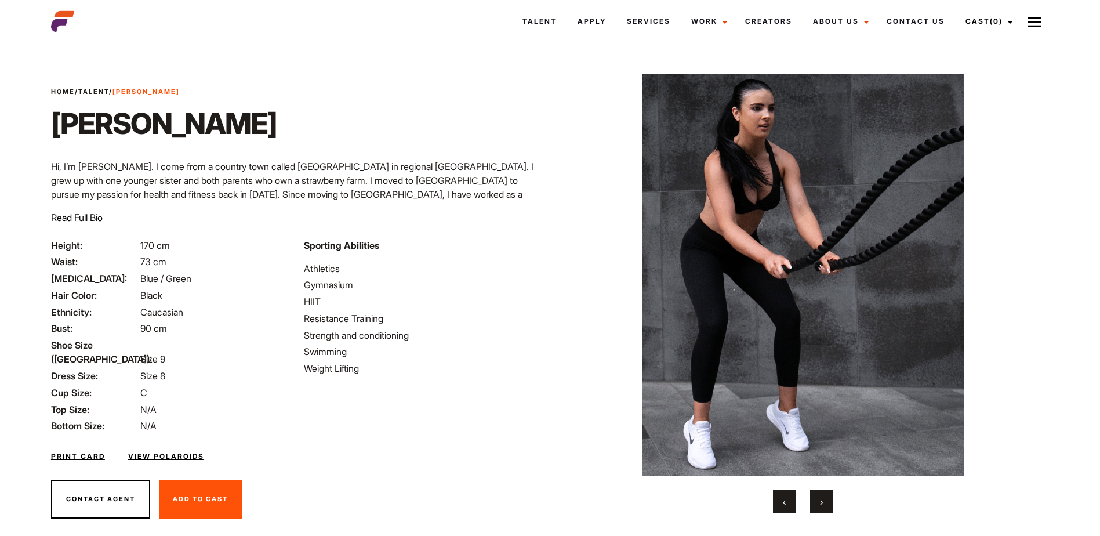
click at [822, 494] on button "›" at bounding box center [821, 501] width 23 height 23
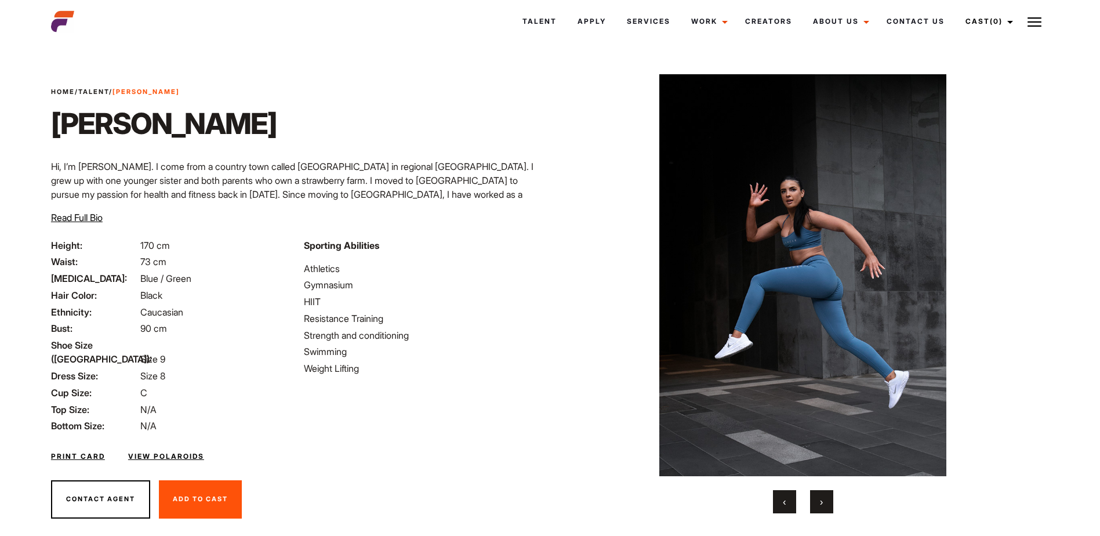
click at [822, 494] on button "›" at bounding box center [821, 501] width 23 height 23
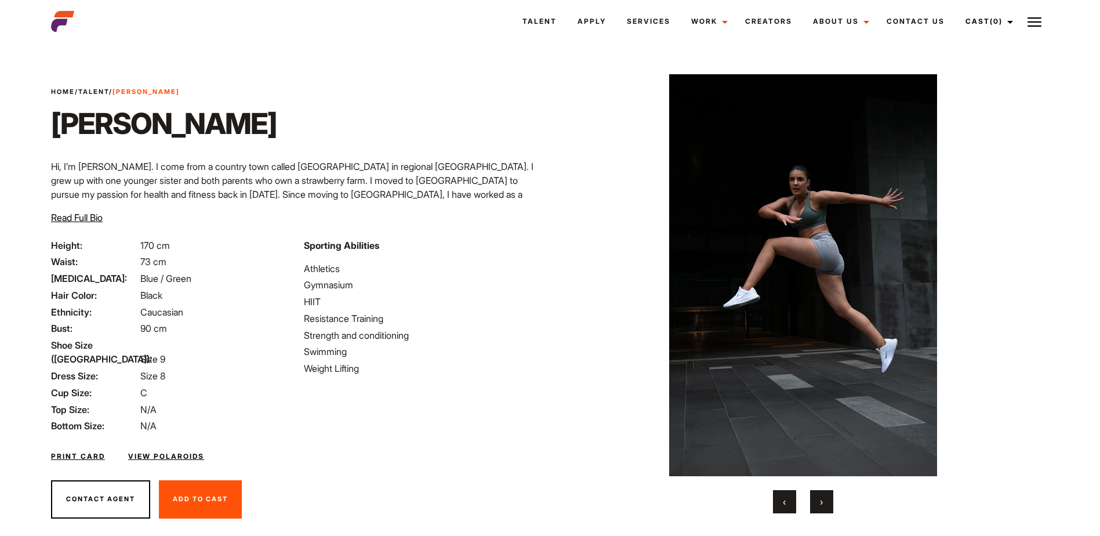
click at [822, 494] on button "›" at bounding box center [821, 501] width 23 height 23
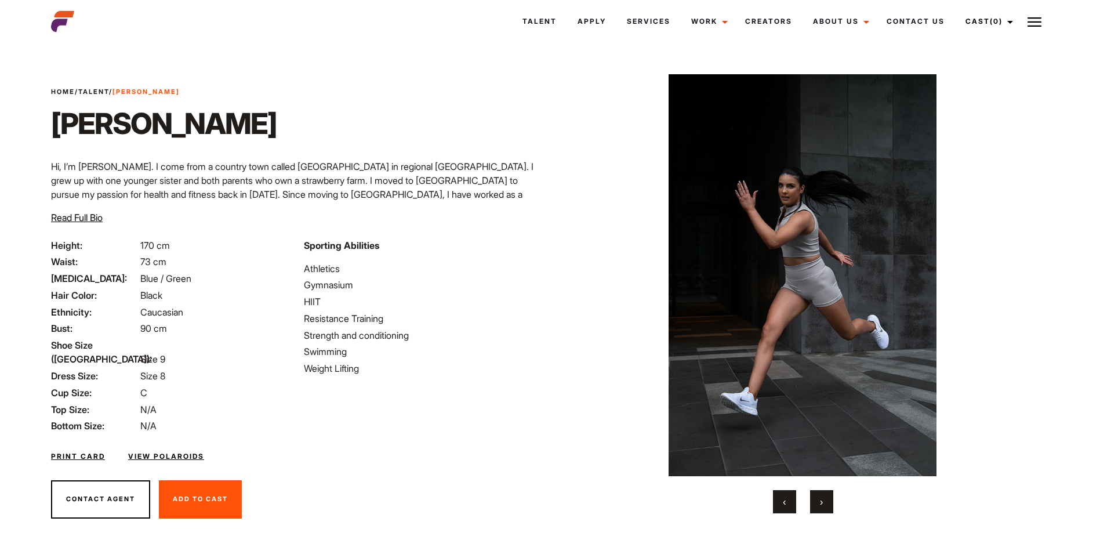
click at [822, 494] on button "›" at bounding box center [821, 501] width 23 height 23
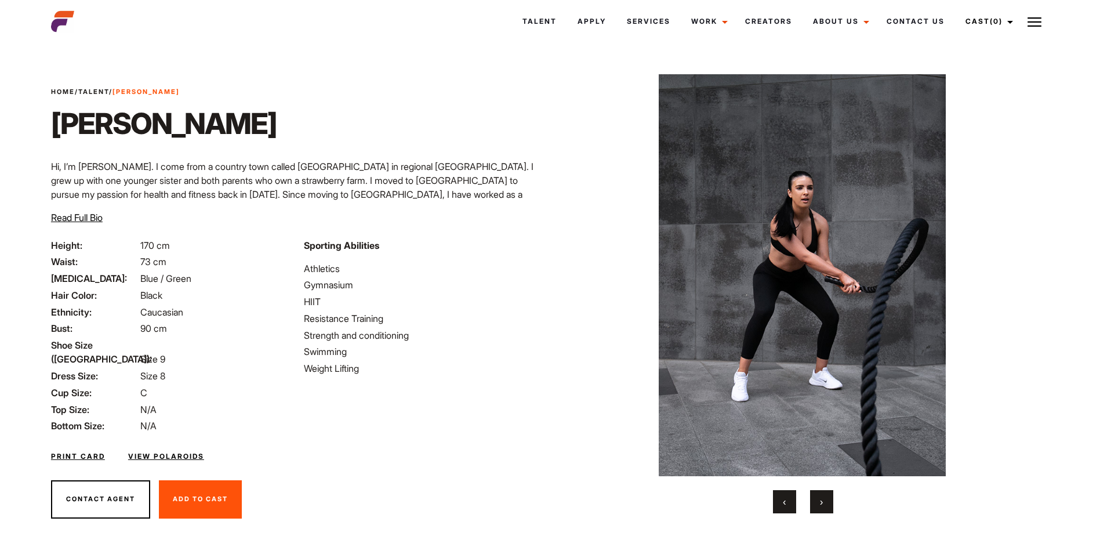
click at [822, 494] on button "›" at bounding box center [821, 501] width 23 height 23
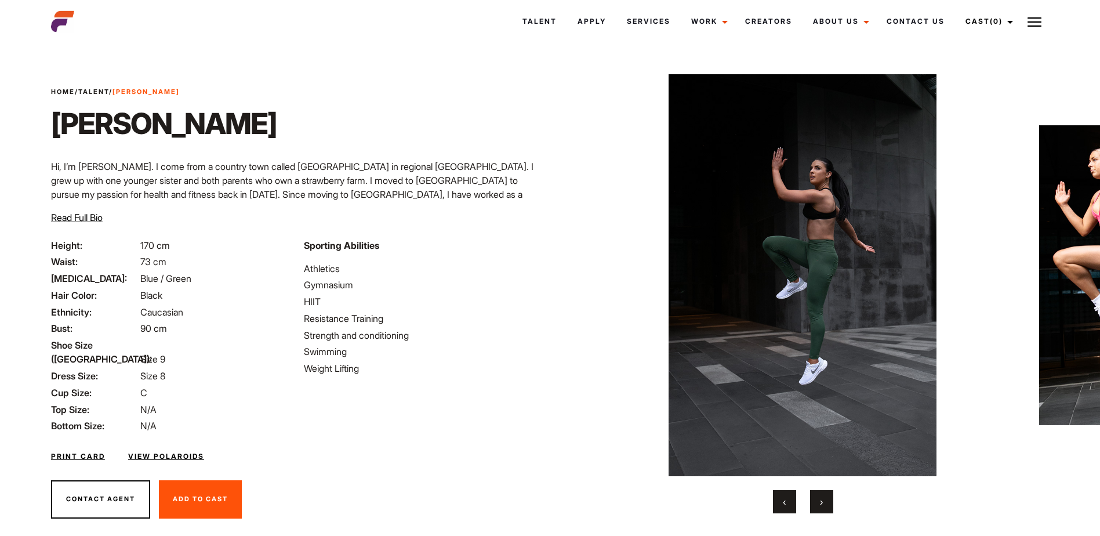
click at [822, 494] on button "›" at bounding box center [821, 501] width 23 height 23
